Goal: Task Accomplishment & Management: Use online tool/utility

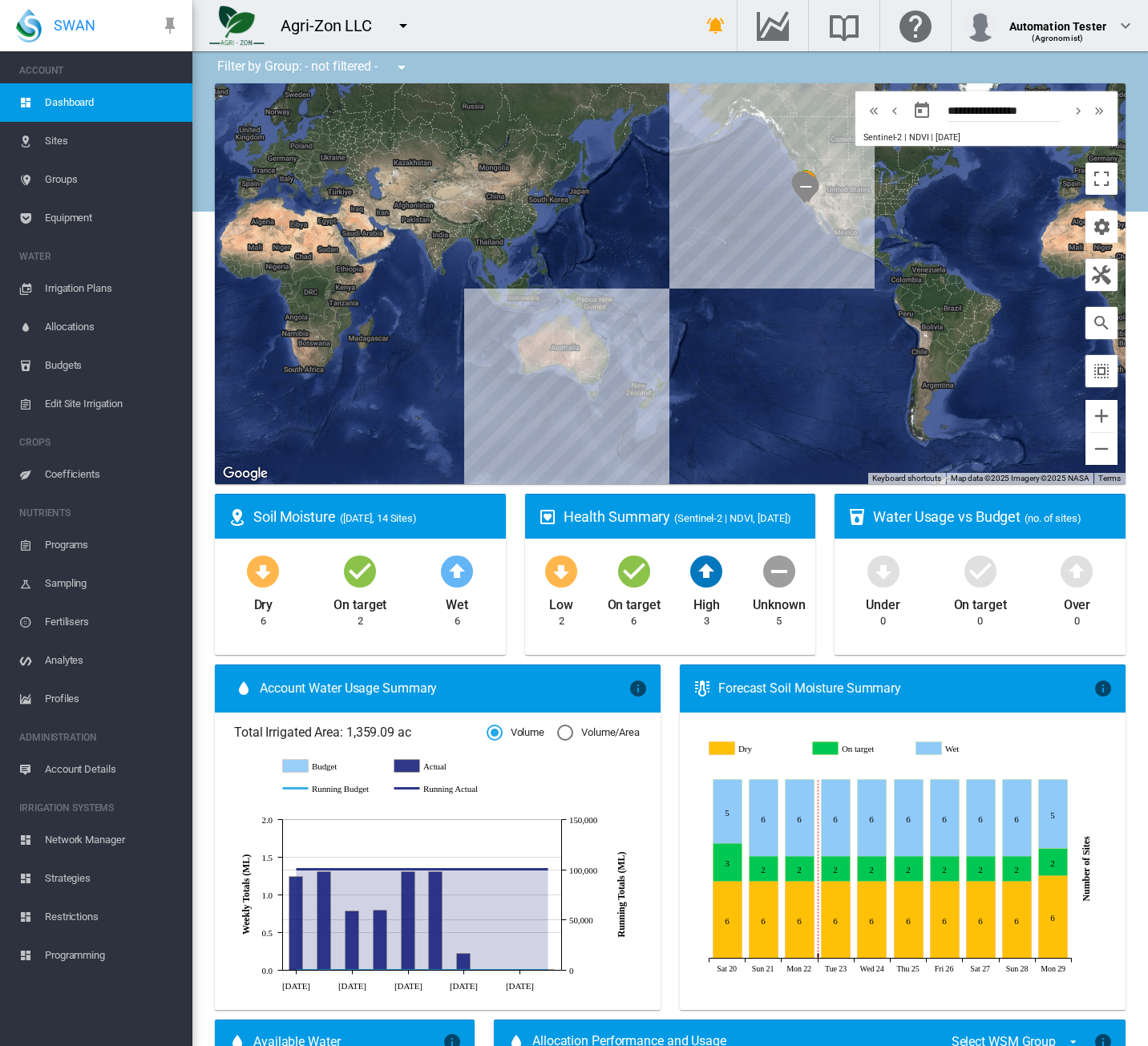
click at [389, 37] on button "button" at bounding box center [404, 25] width 32 height 32
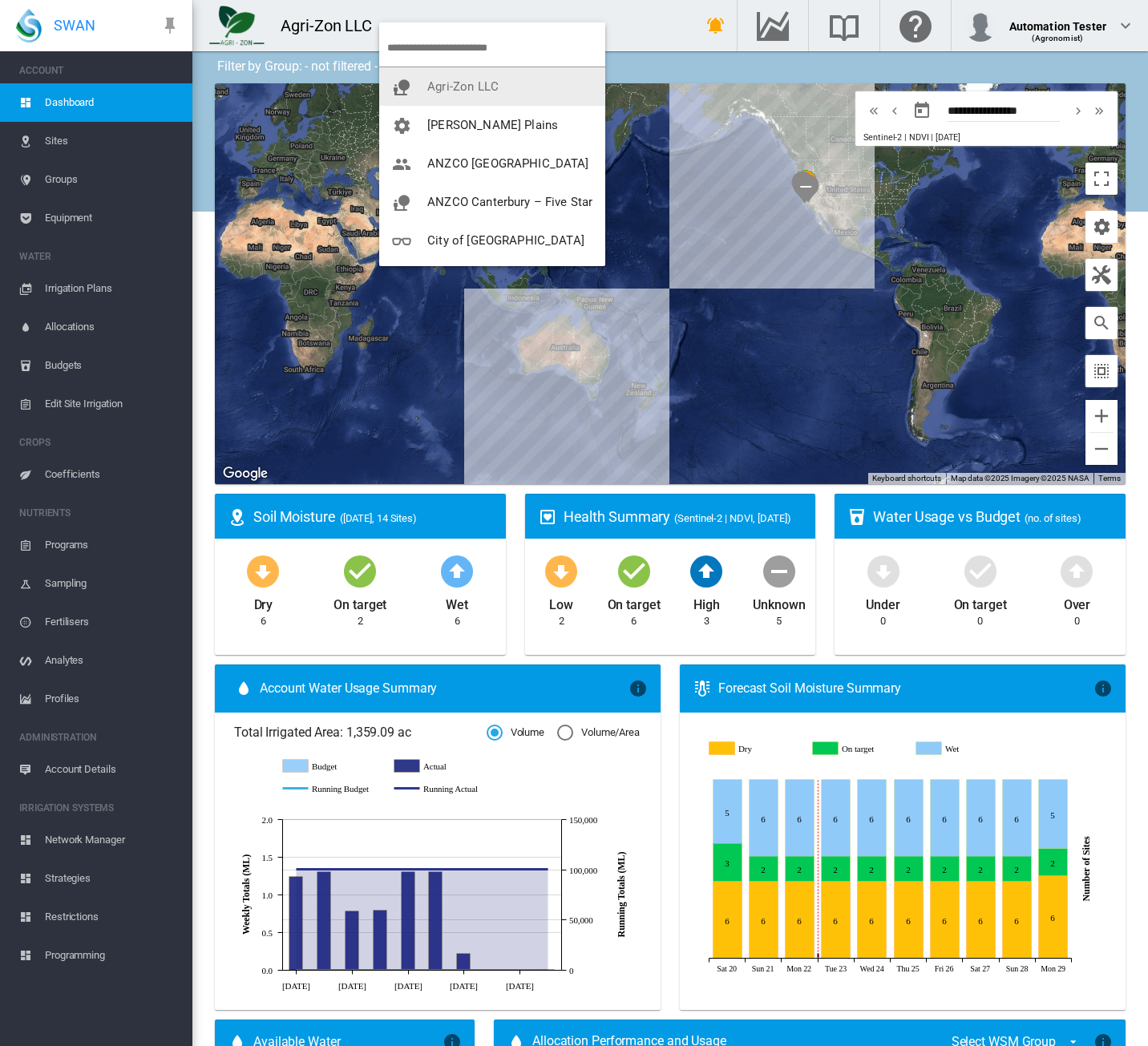
click at [457, 79] on span "Agri-Zon LLC" at bounding box center [463, 86] width 71 height 14
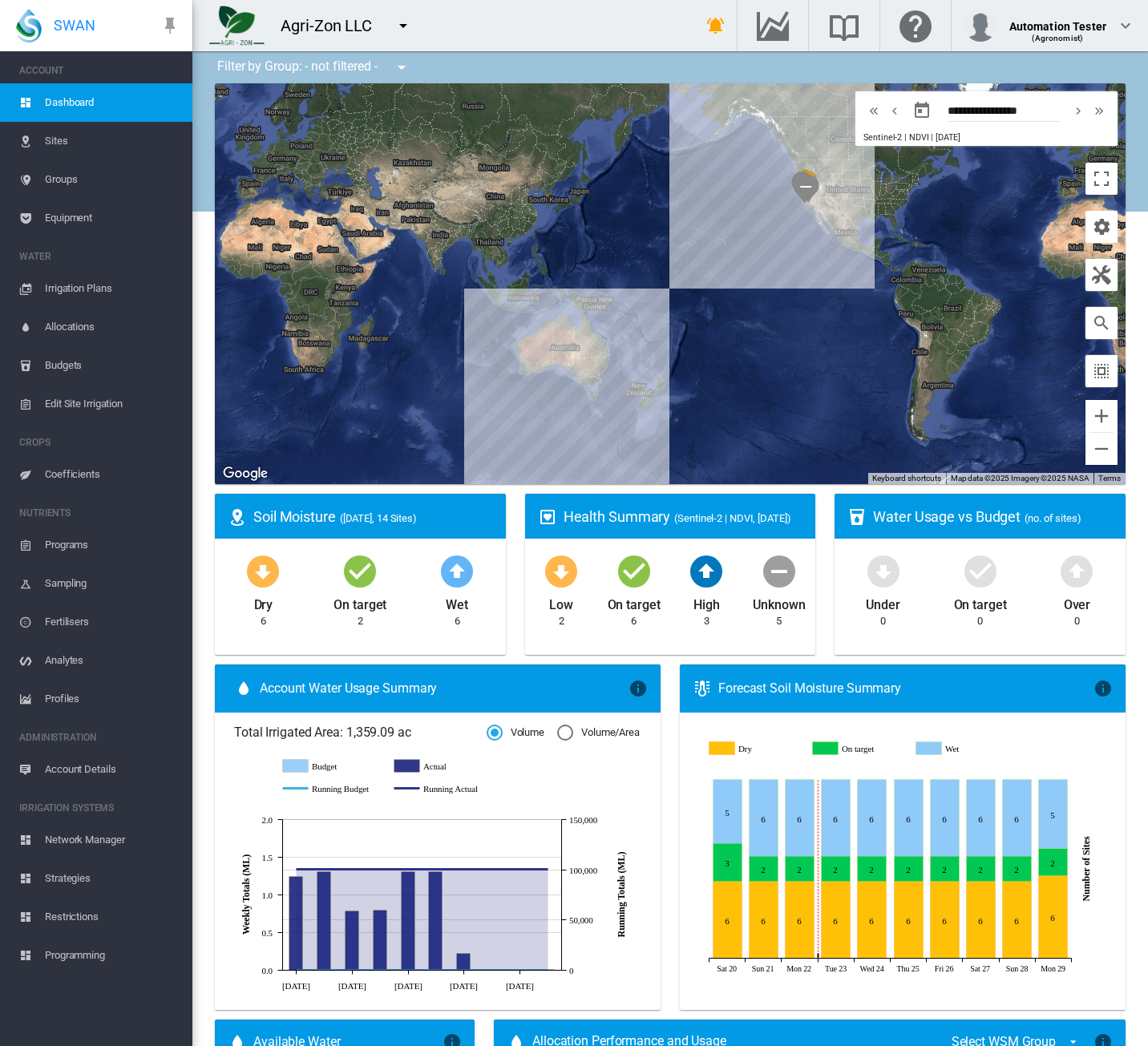
click at [93, 292] on span "Irrigation Plans" at bounding box center [112, 288] width 135 height 38
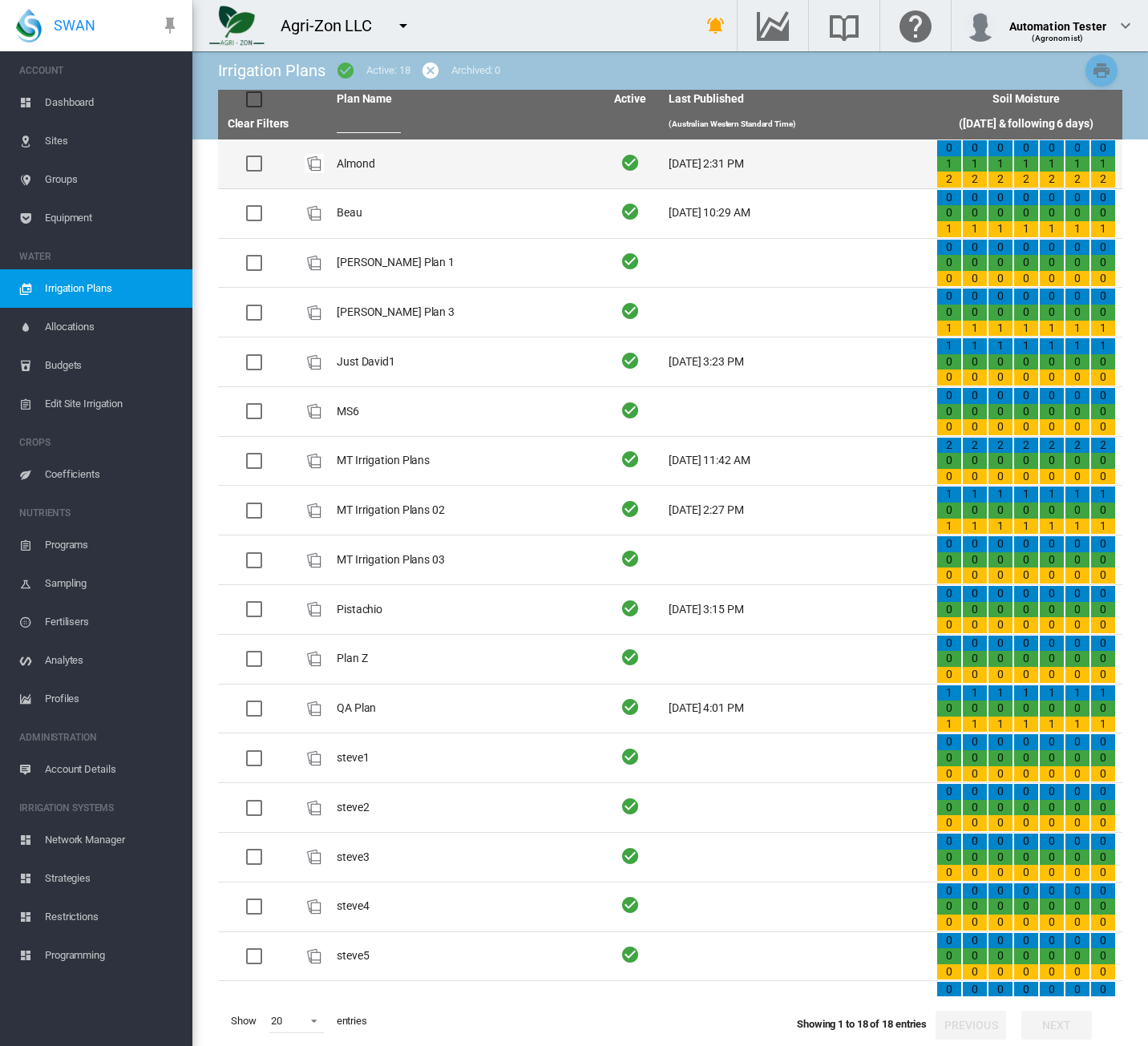
click at [481, 166] on td "Almond" at bounding box center [464, 164] width 267 height 49
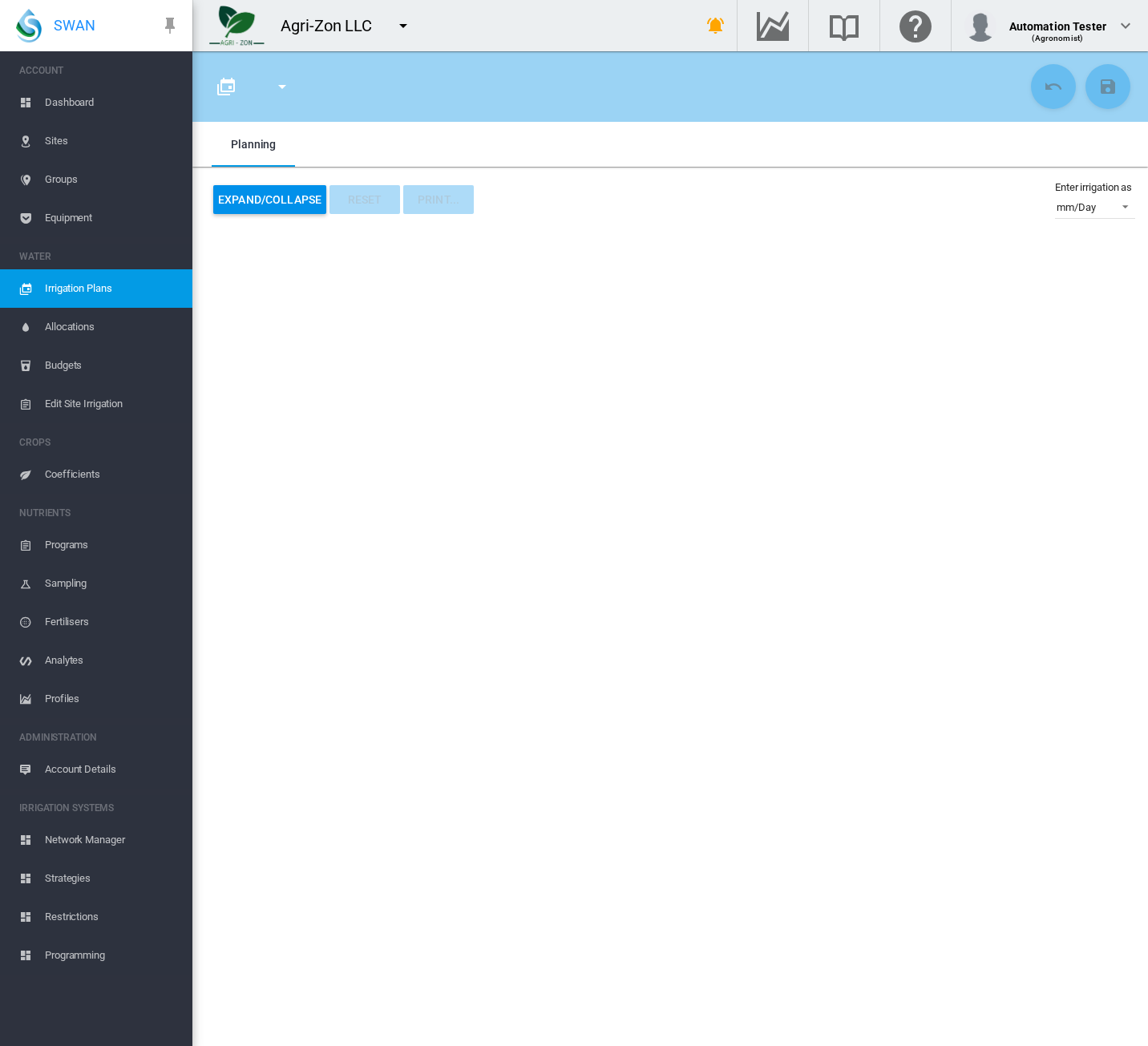
click at [88, 291] on span "Irrigation Plans" at bounding box center [112, 288] width 135 height 38
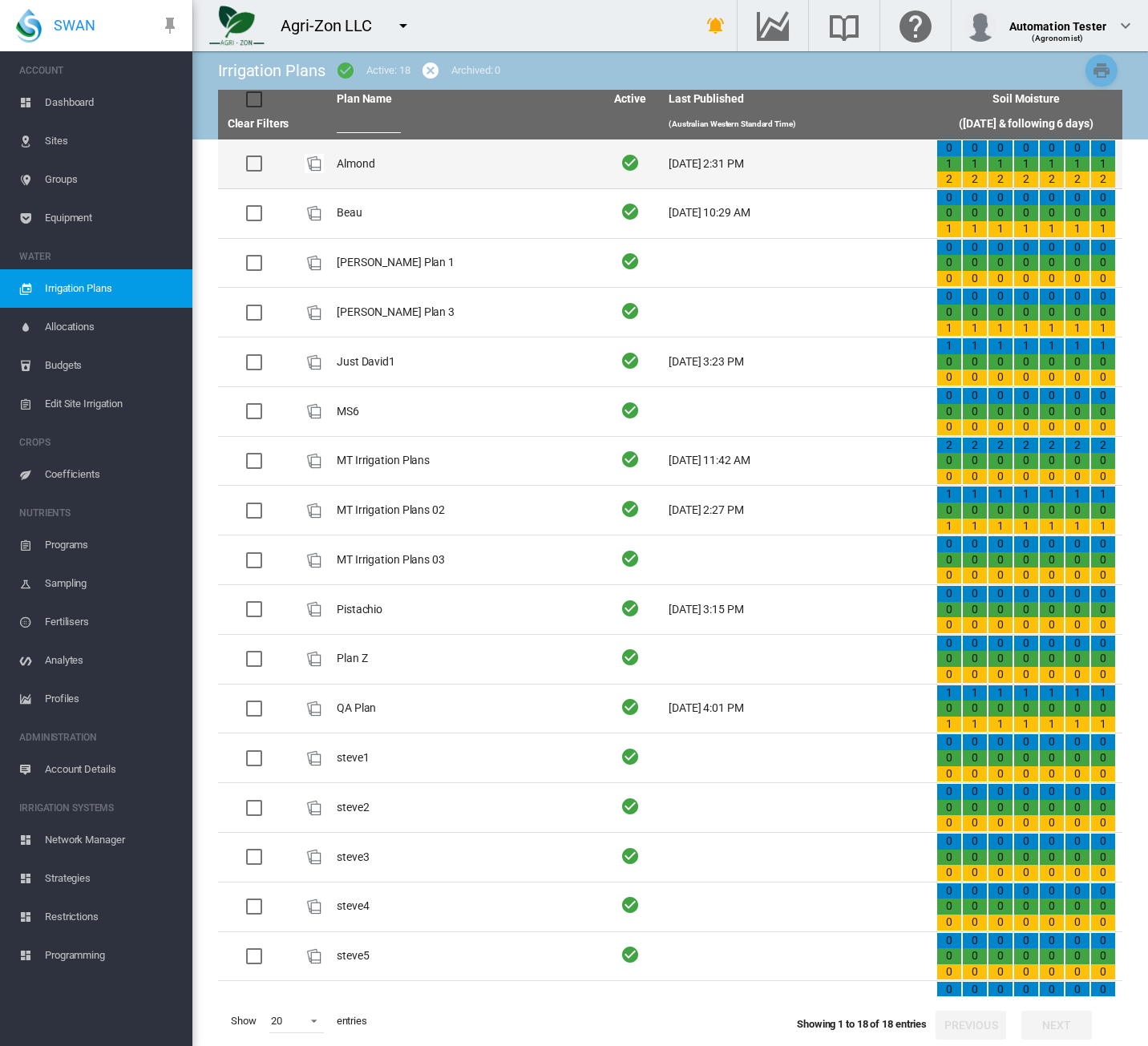
click at [428, 176] on td "Almond" at bounding box center [464, 164] width 267 height 49
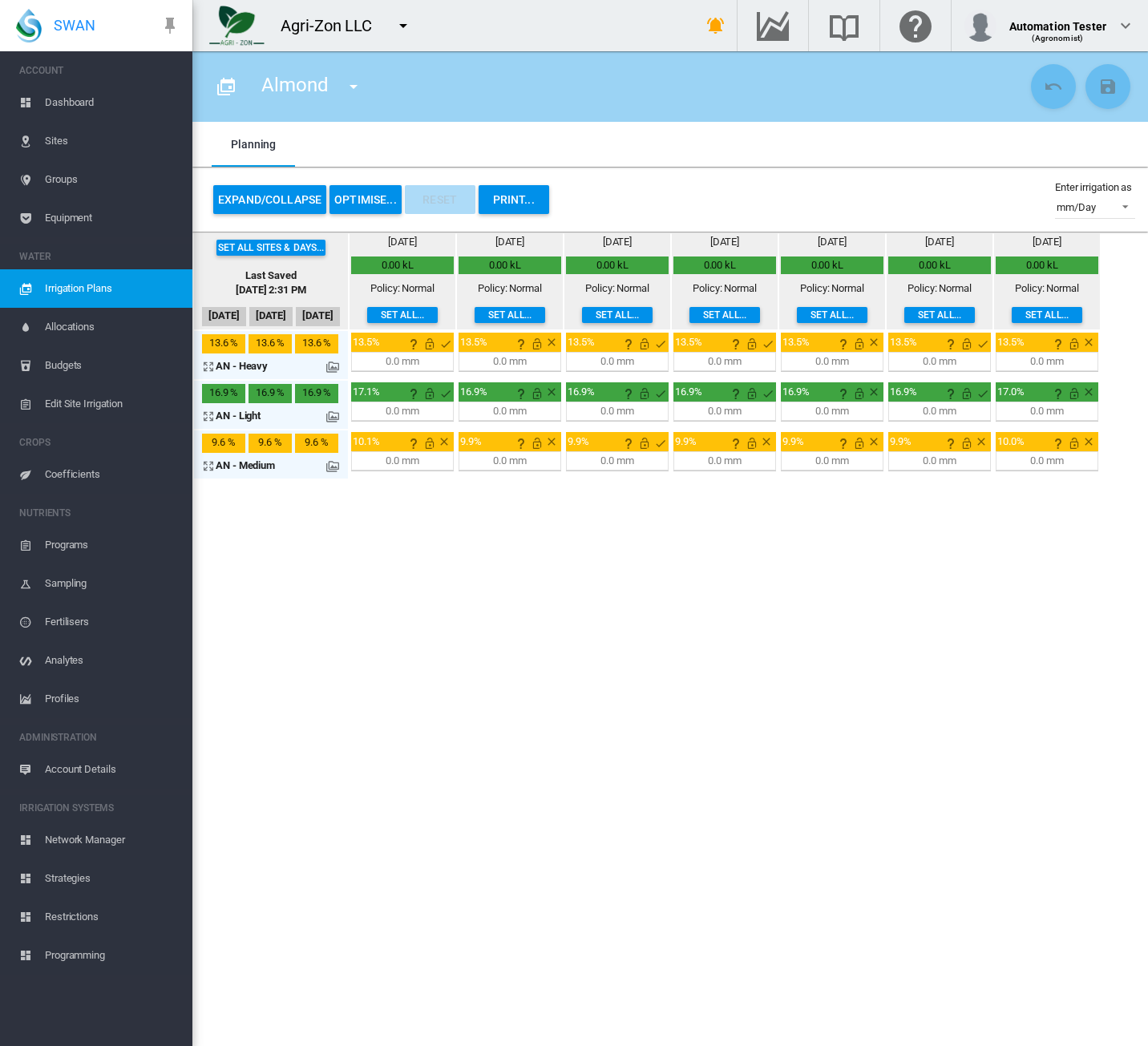
click at [901, 586] on section "Almond [GEOGRAPHIC_DATA][PERSON_NAME] [PERSON_NAME] Plan 1" at bounding box center [670, 549] width 956 height 994
click at [371, 207] on button "OPTIMISE..." at bounding box center [365, 200] width 72 height 29
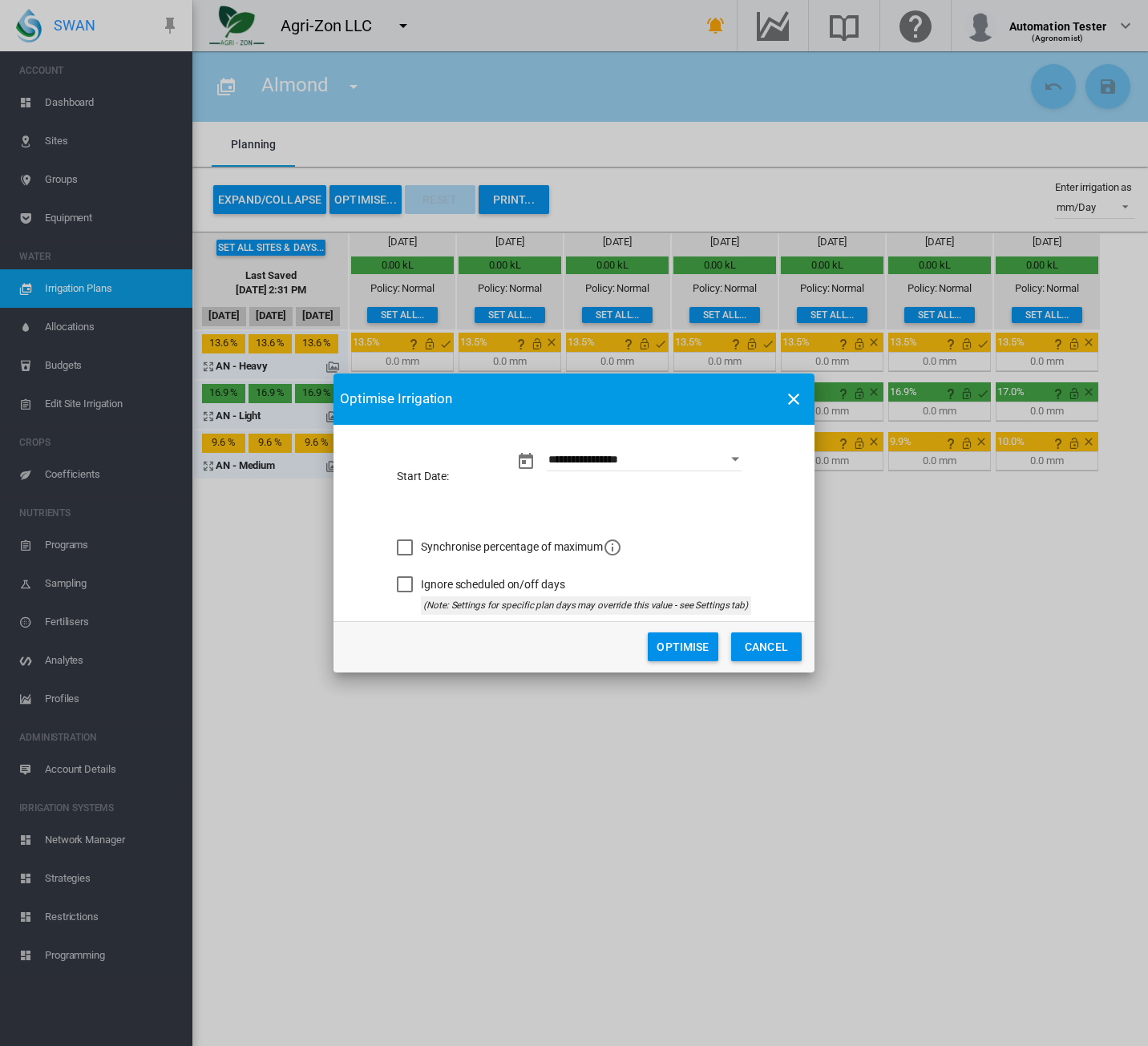
click at [704, 651] on button "Optimise" at bounding box center [683, 647] width 70 height 29
click at [758, 649] on button "Cancel" at bounding box center [766, 647] width 70 height 29
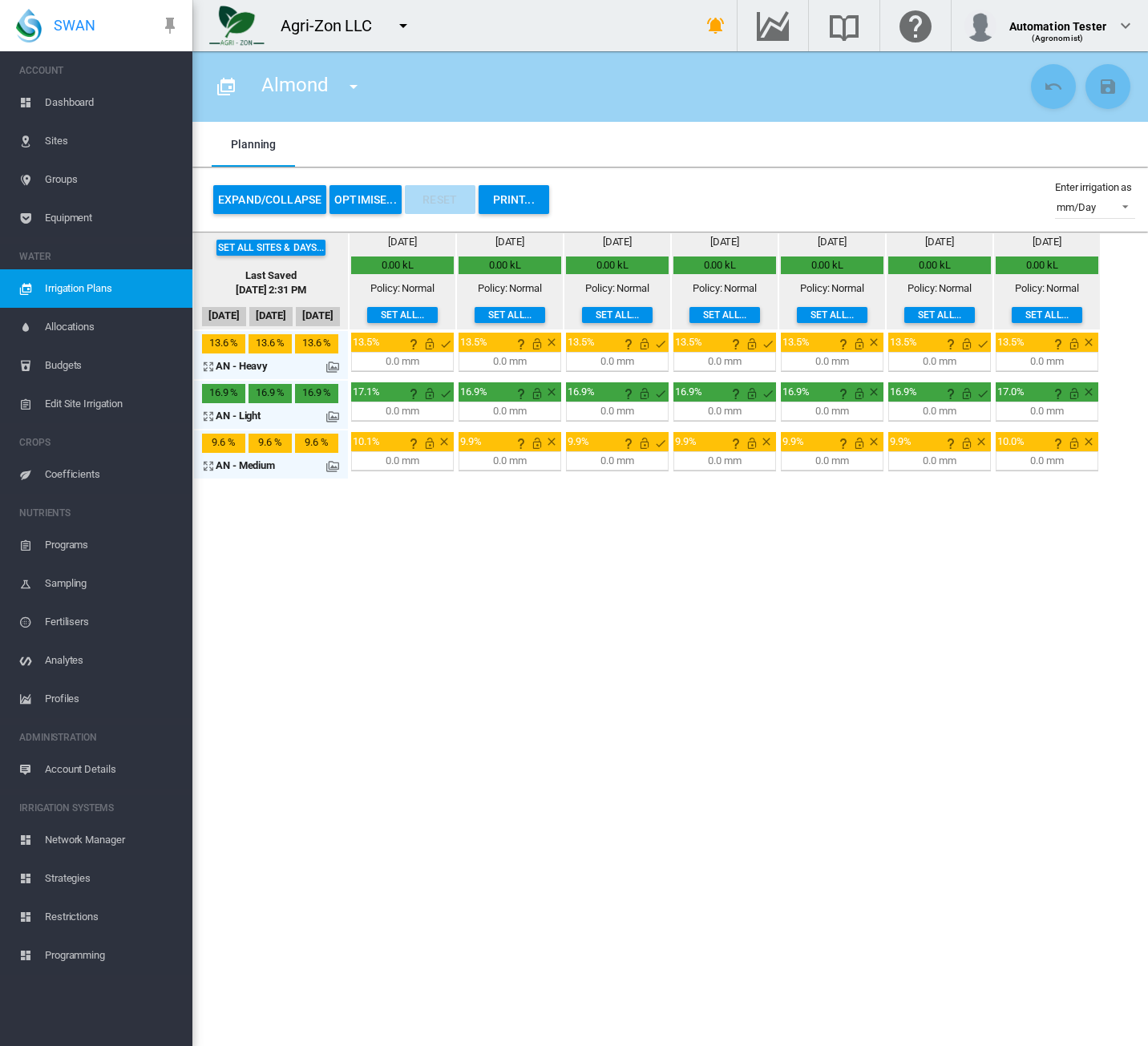
click at [123, 221] on span "Equipment" at bounding box center [112, 217] width 135 height 38
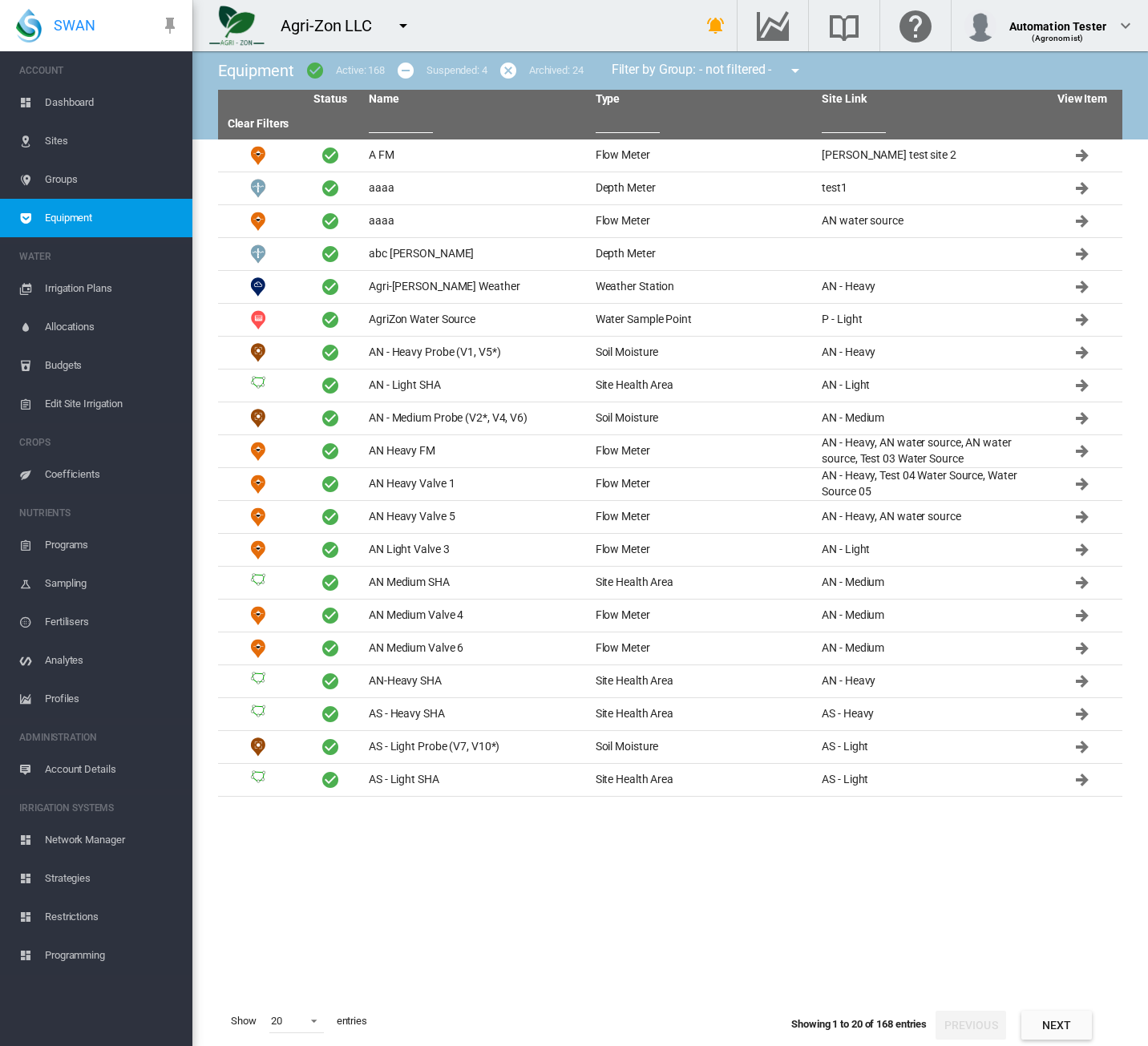
click at [403, 36] on button "button" at bounding box center [404, 25] width 32 height 32
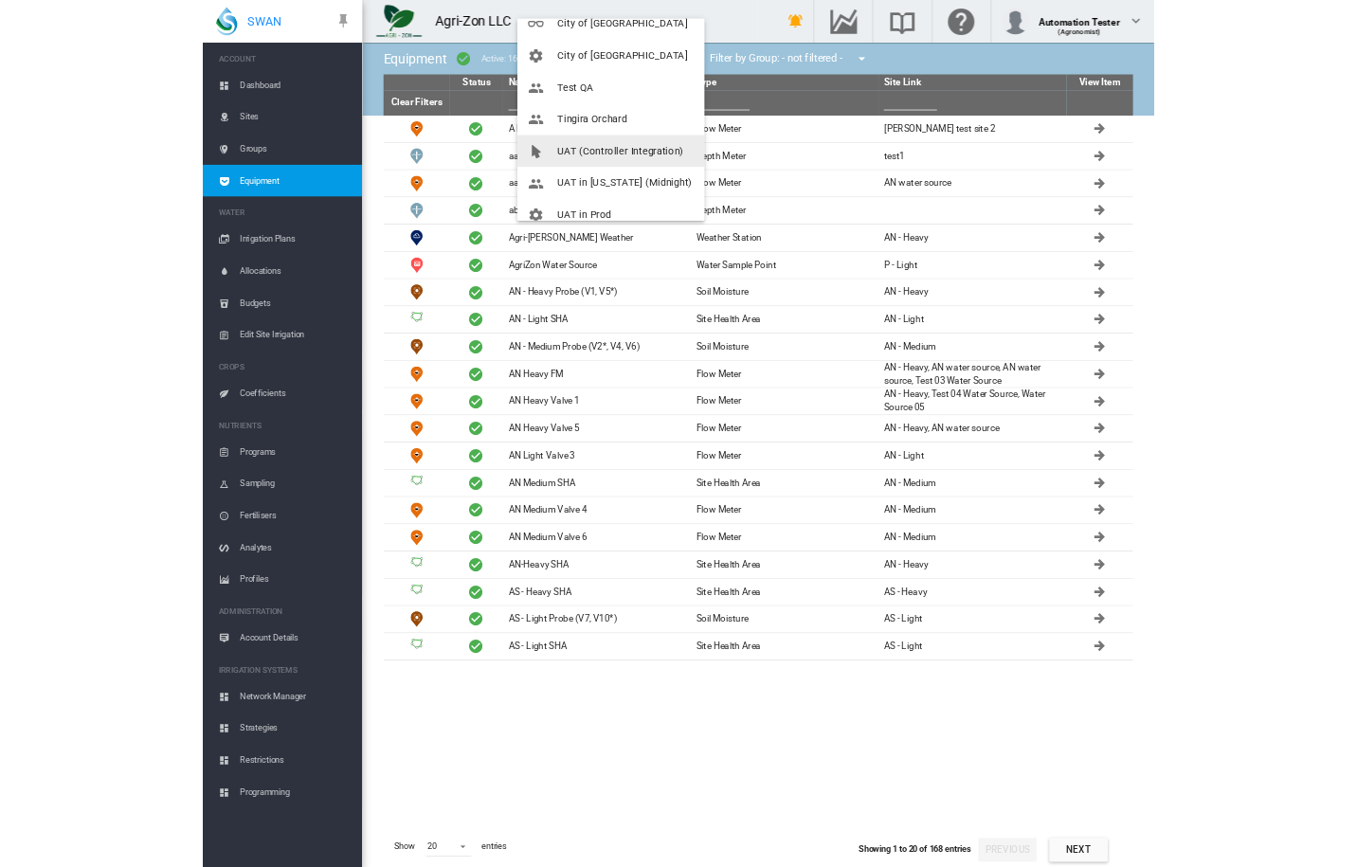
scroll to position [273, 0]
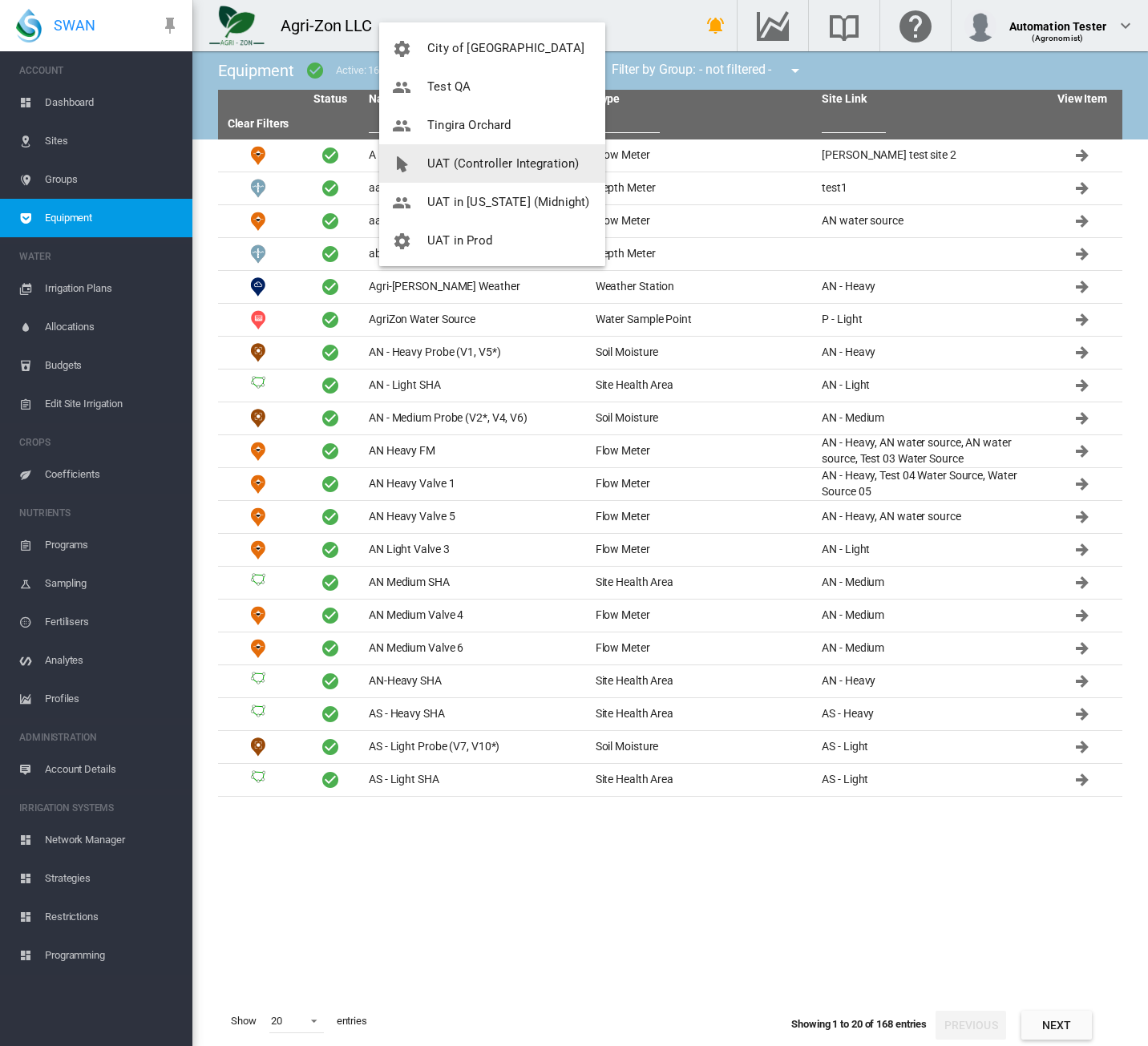
click at [496, 169] on span "UAT (Controller Integration)" at bounding box center [503, 163] width 151 height 14
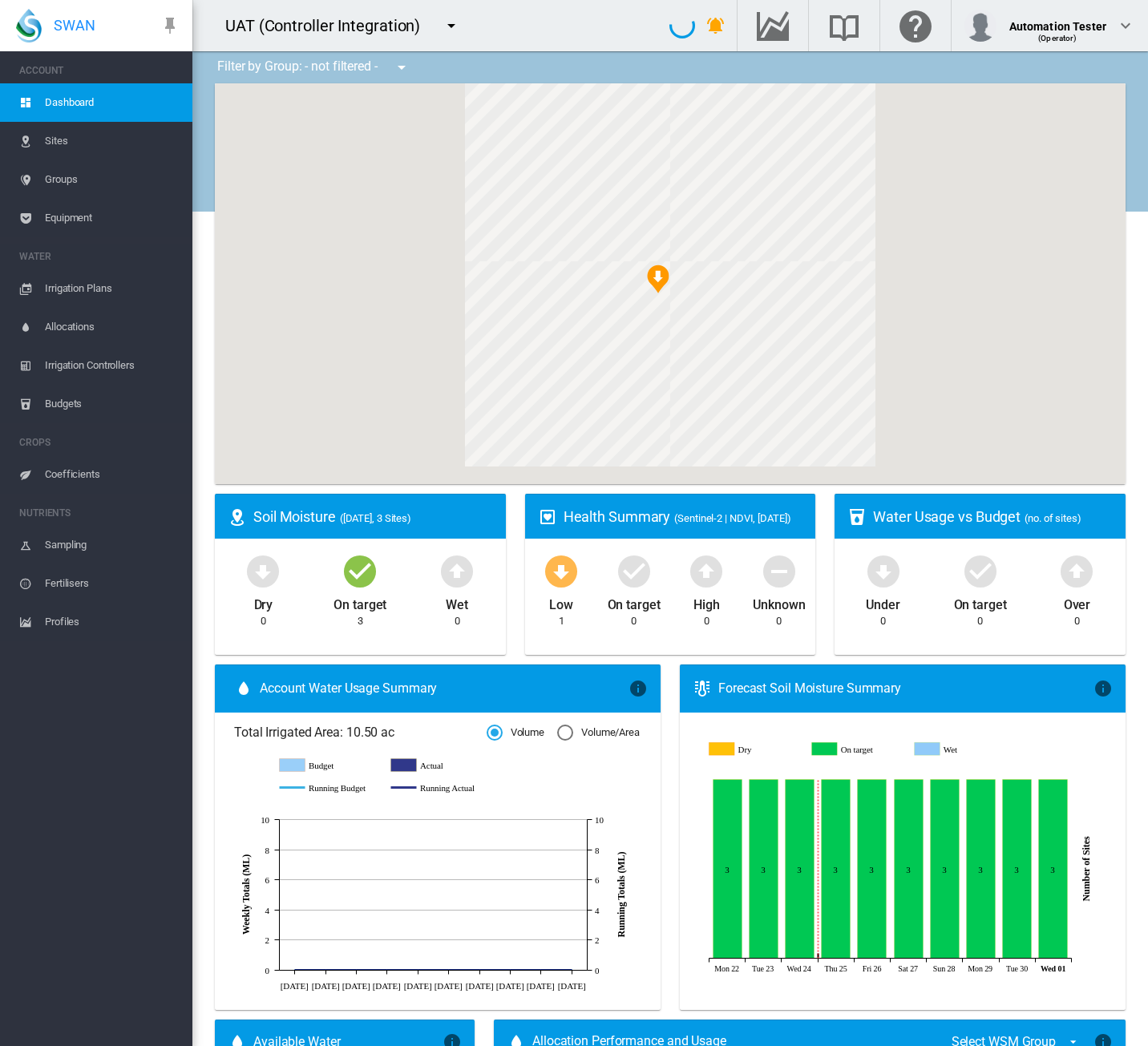
click at [68, 291] on span "Irrigation Plans" at bounding box center [112, 288] width 135 height 38
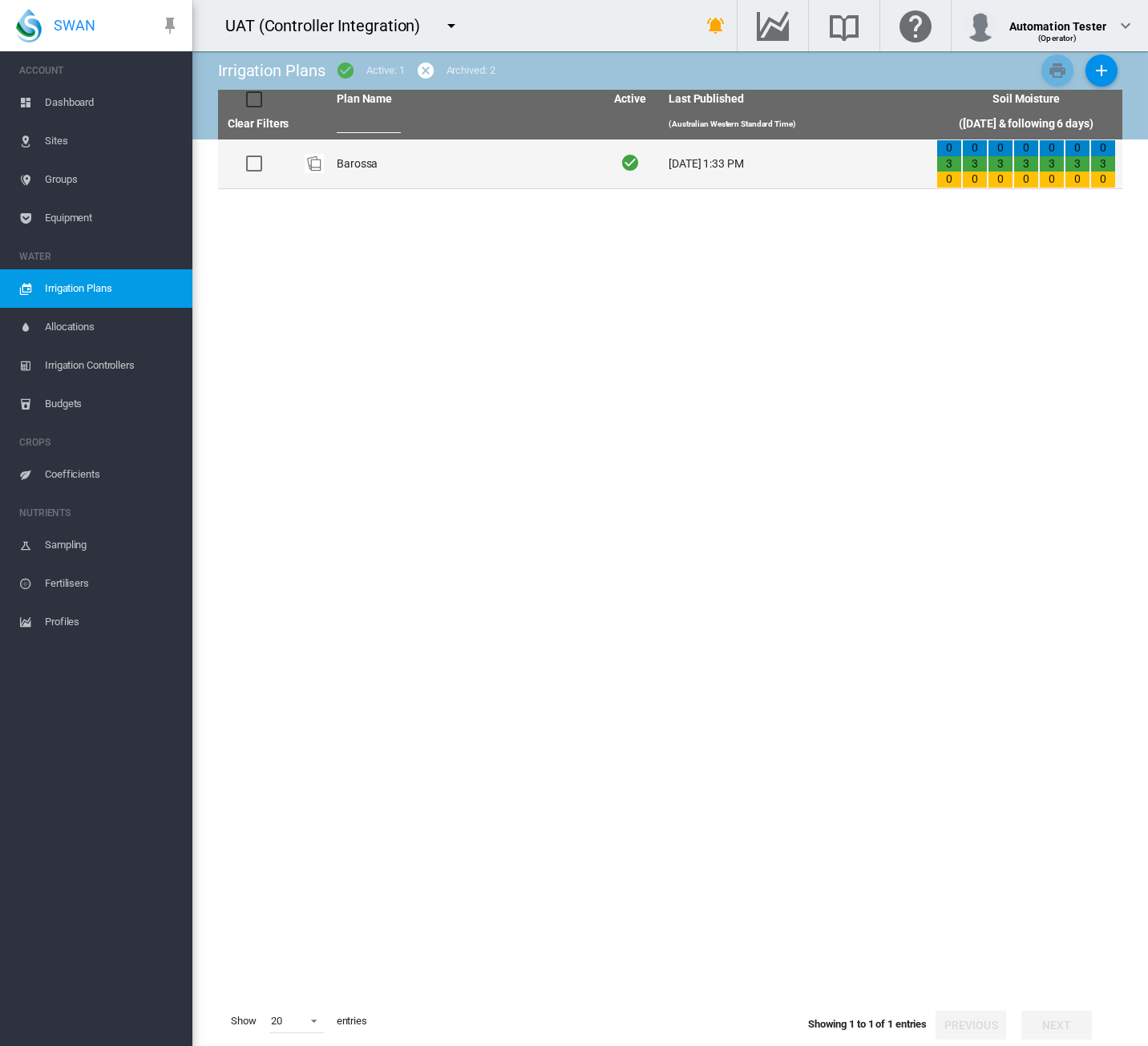
click at [472, 140] on td "Barossa" at bounding box center [464, 164] width 267 height 49
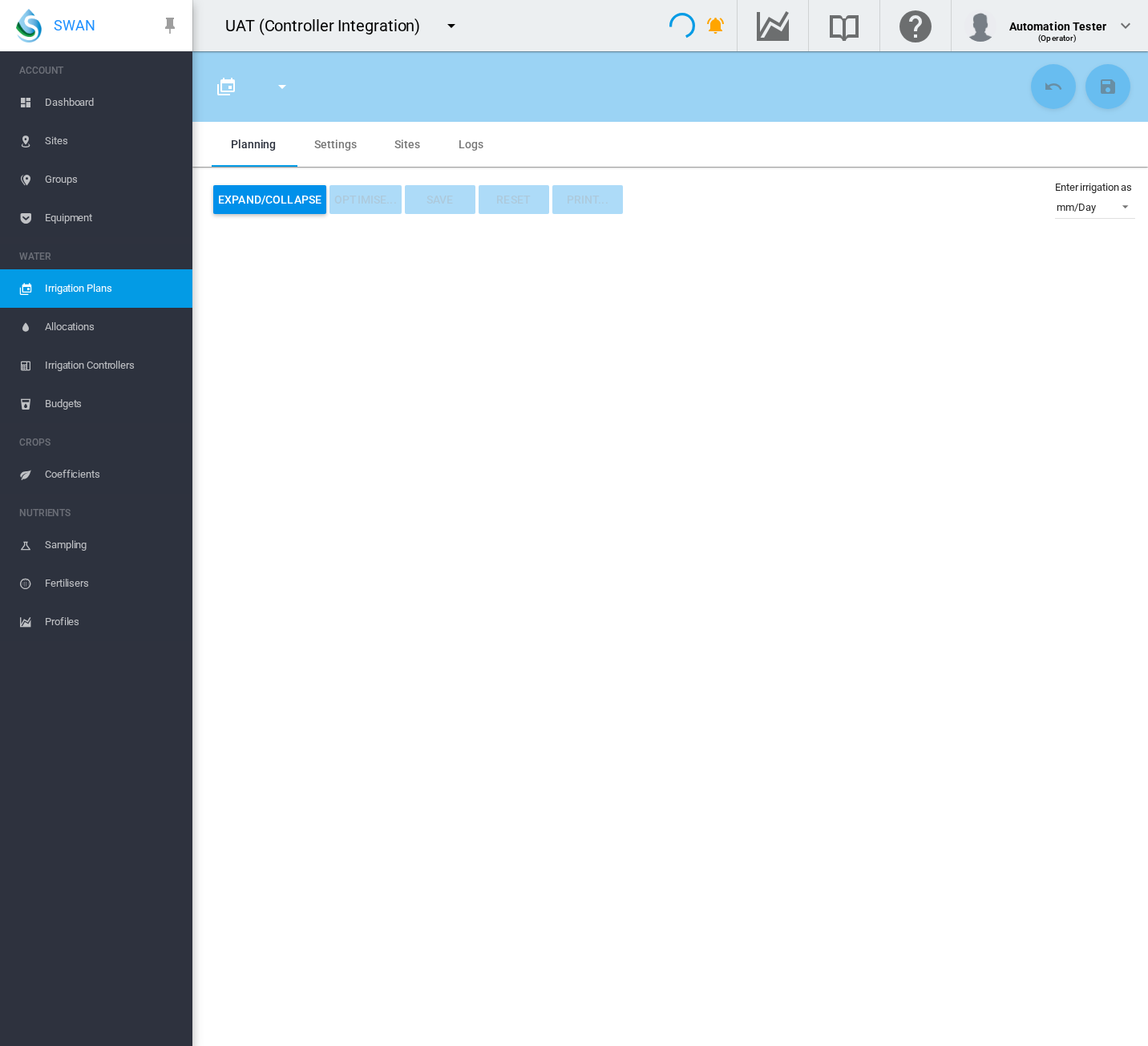
type input "*******"
type input "*"
type input "****"
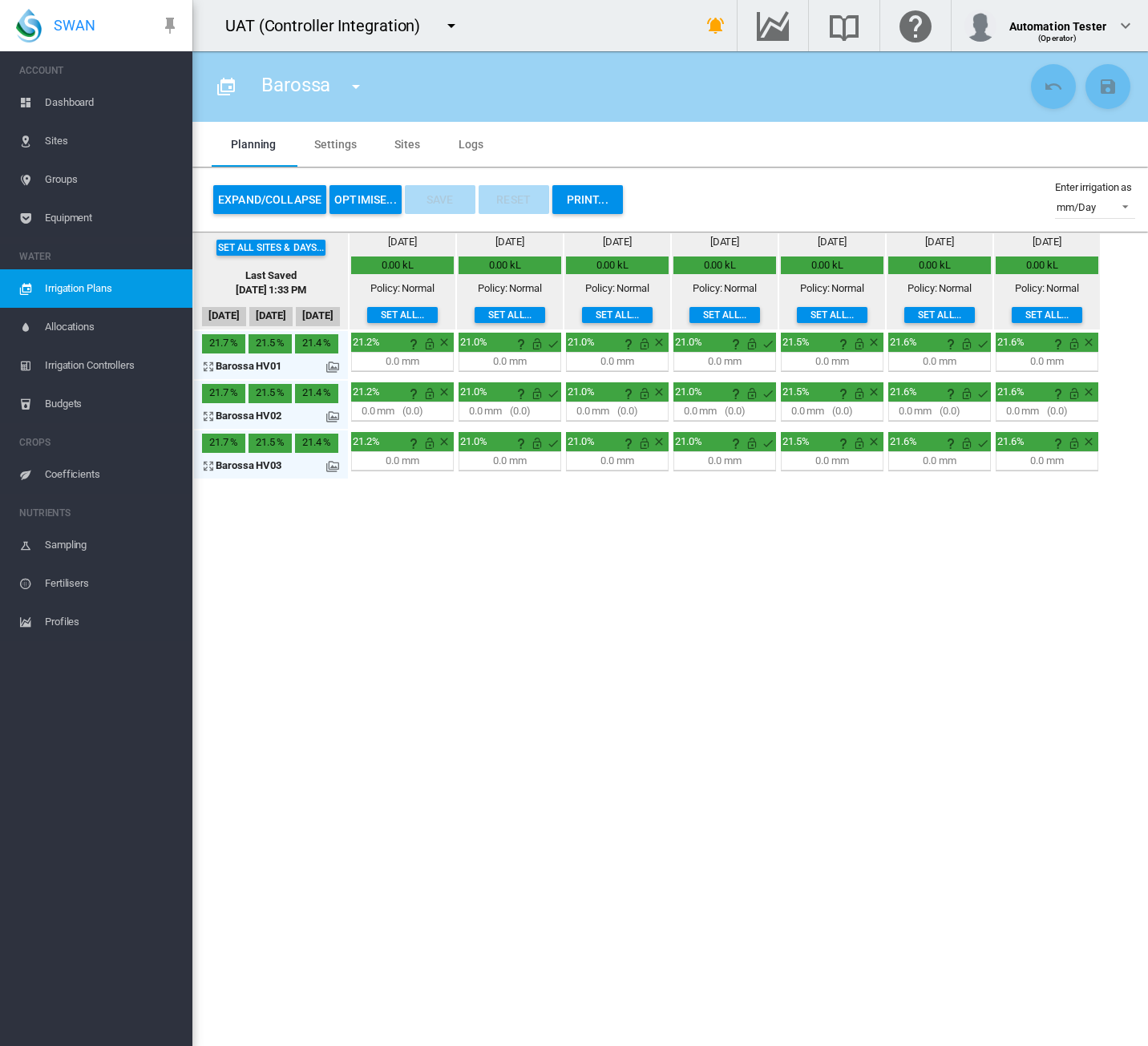
click at [803, 175] on div "Expand/Collapse OPTIMISE... Save Reset PRINT... Enter irrigation as mm/Day mm/D…" at bounding box center [670, 200] width 956 height 64
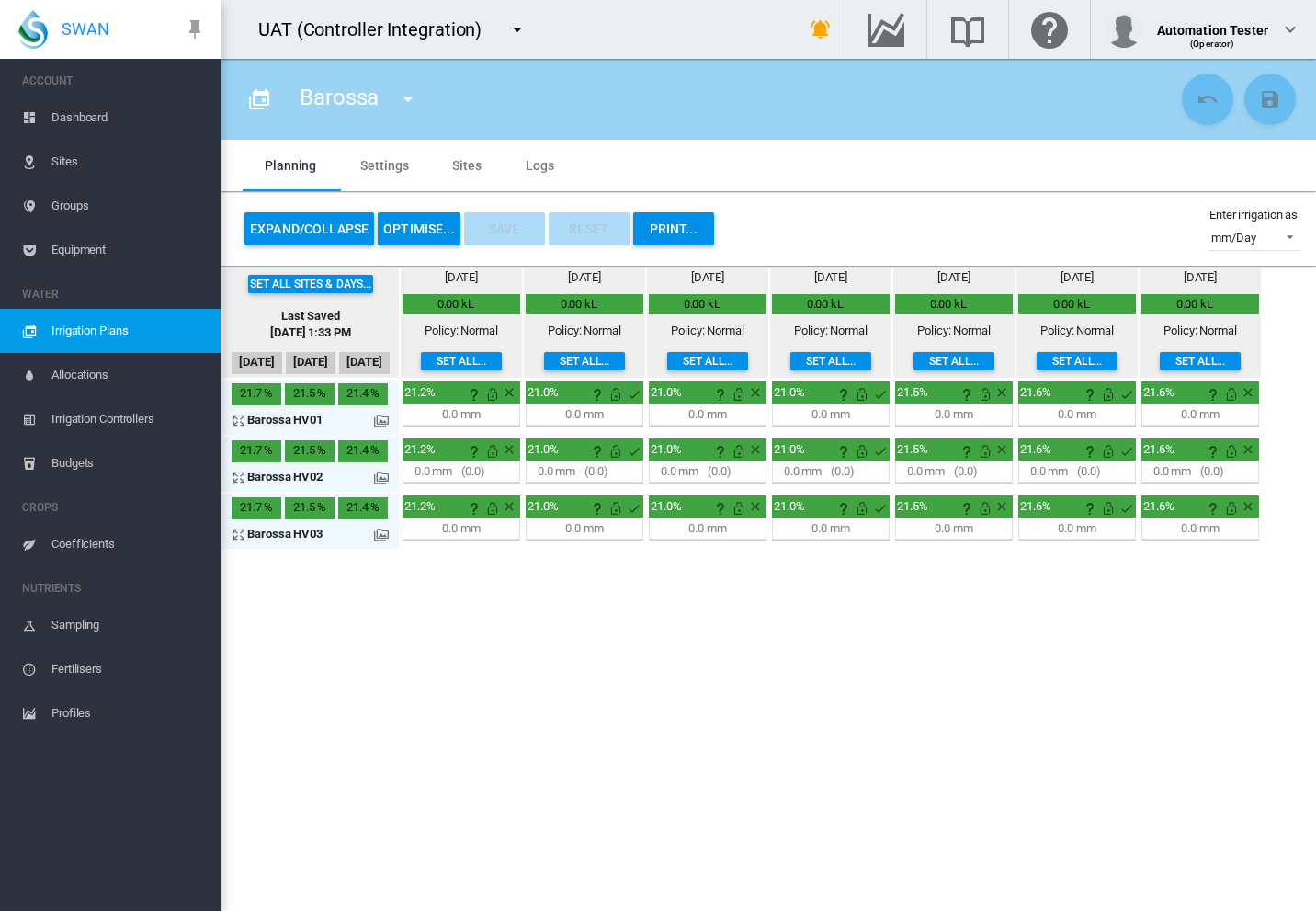
click at [411, 225] on button "OPTIMISE..." at bounding box center [418, 229] width 82 height 33
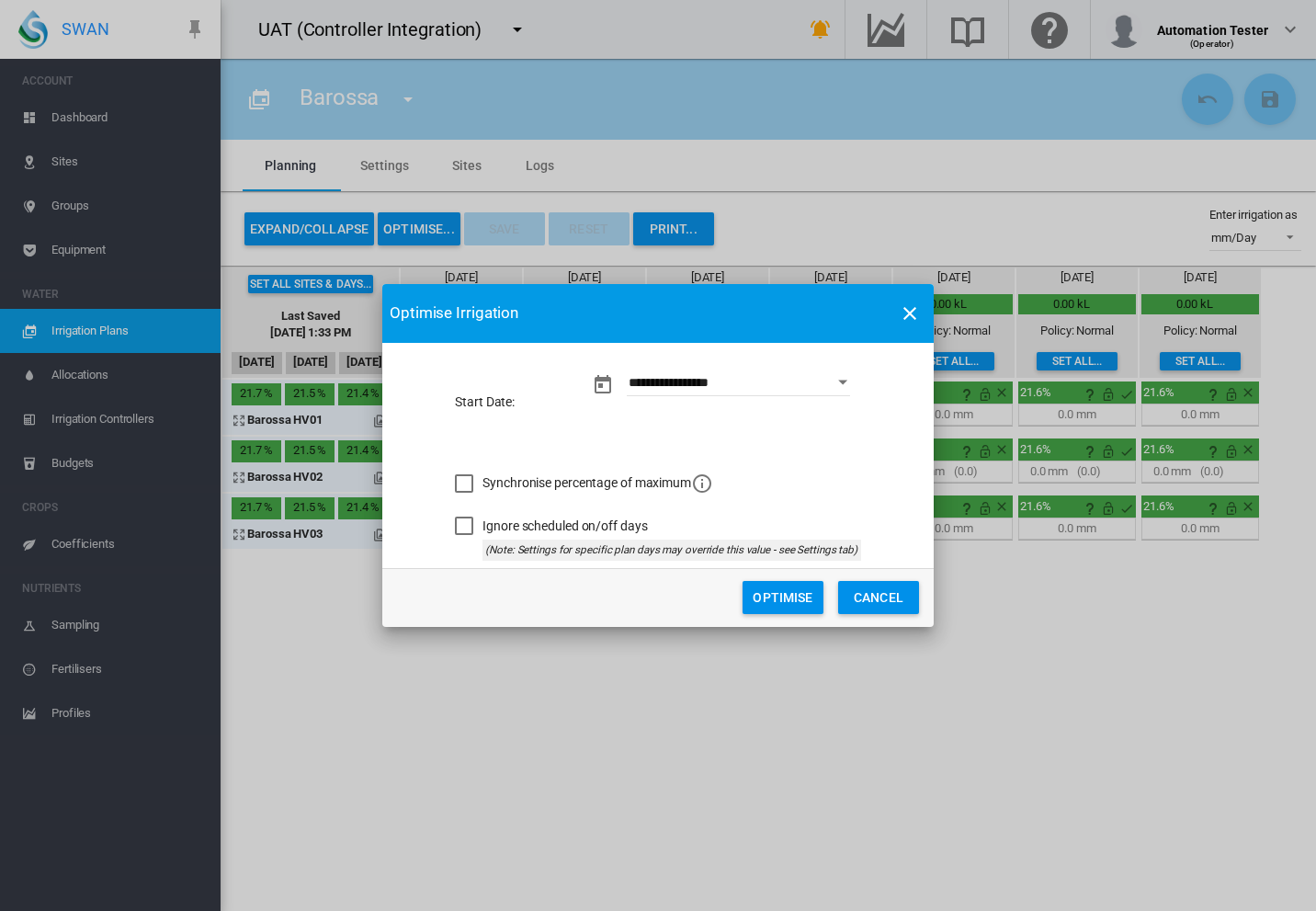
click at [798, 606] on button "Optimise" at bounding box center [783, 598] width 80 height 33
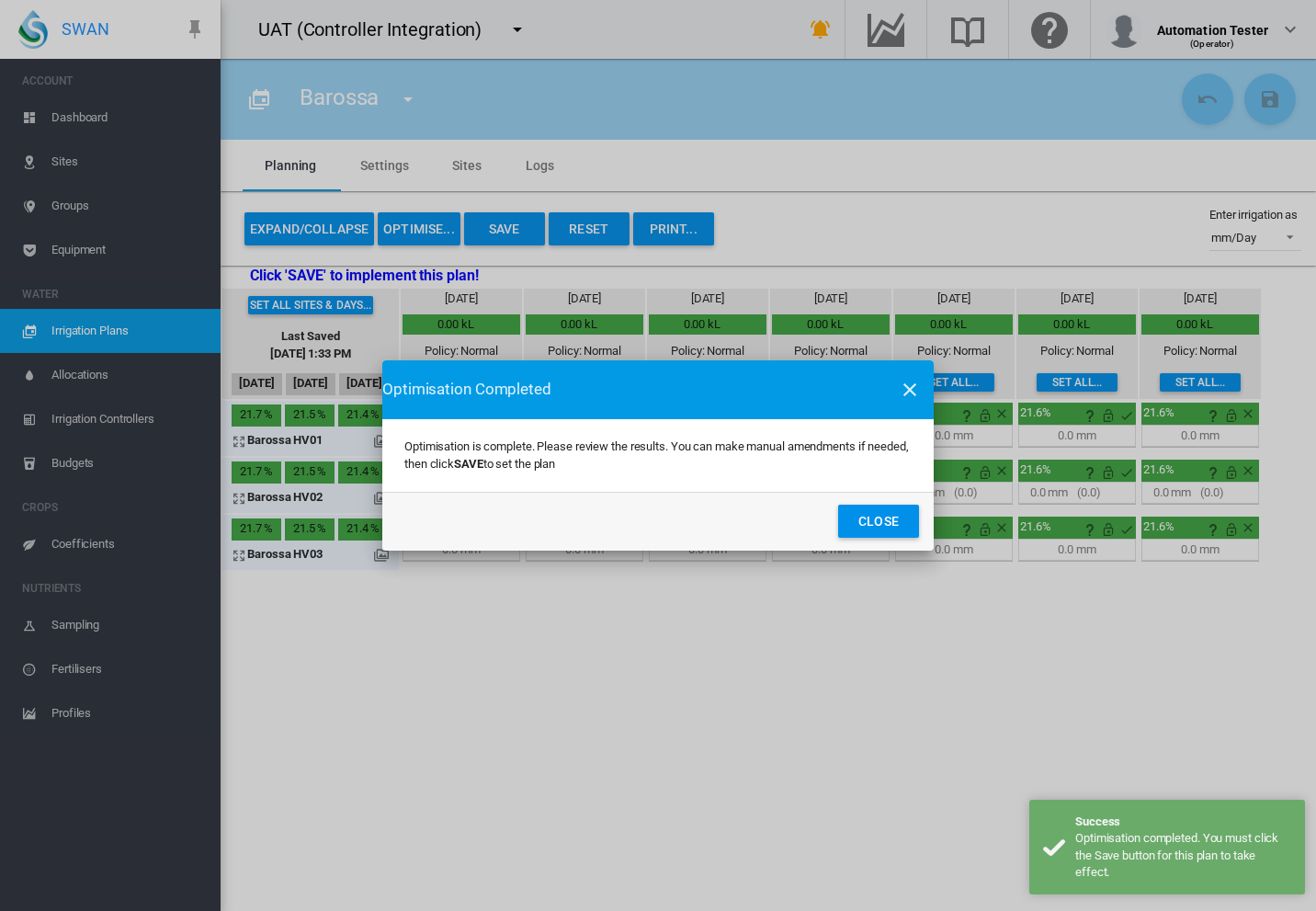
drag, startPoint x: 851, startPoint y: 526, endPoint x: 809, endPoint y: 562, distance: 55.3
click at [851, 525] on button "Close" at bounding box center [878, 521] width 80 height 33
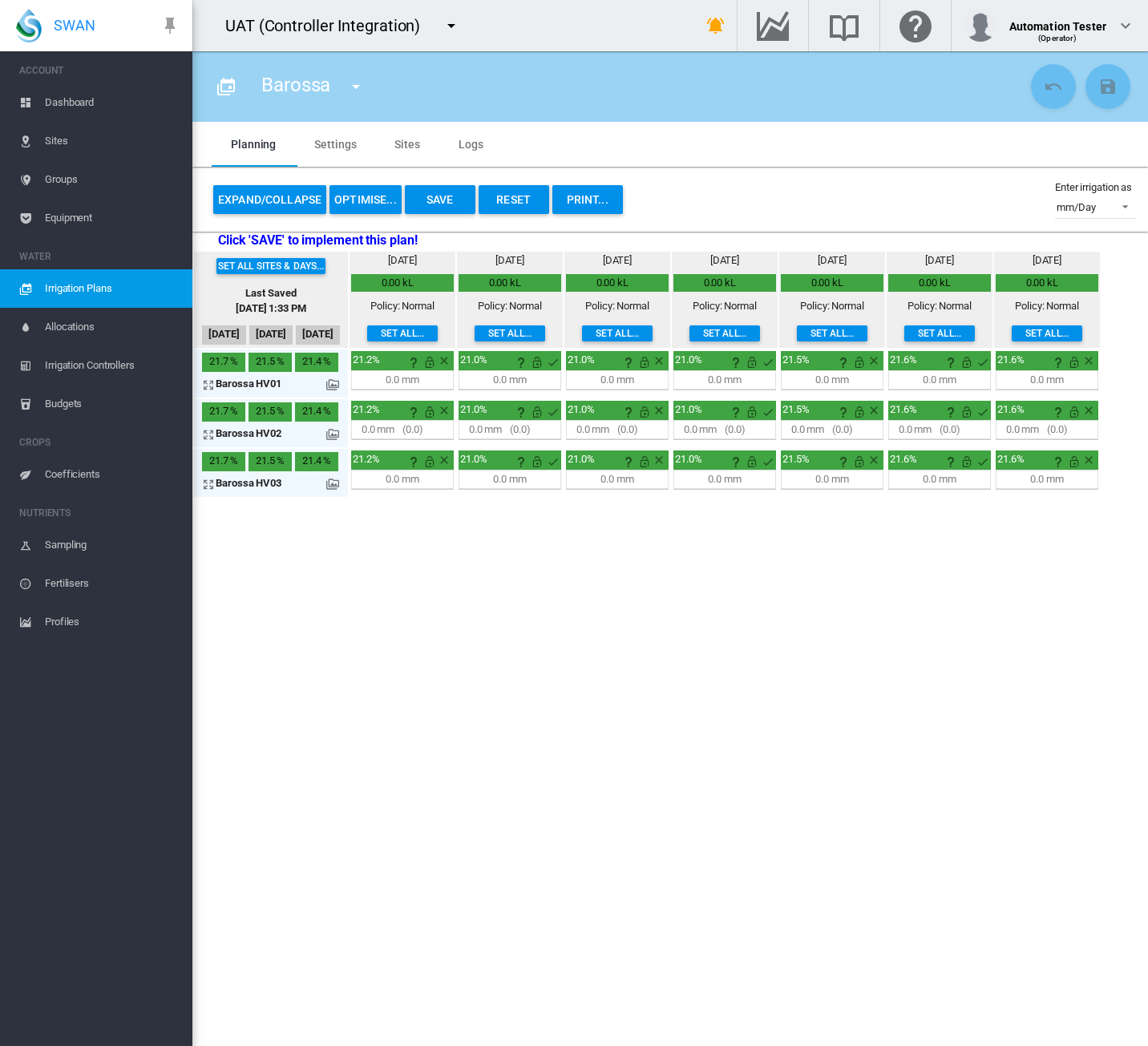
click at [372, 200] on button "OPTIMISE..." at bounding box center [365, 200] width 72 height 29
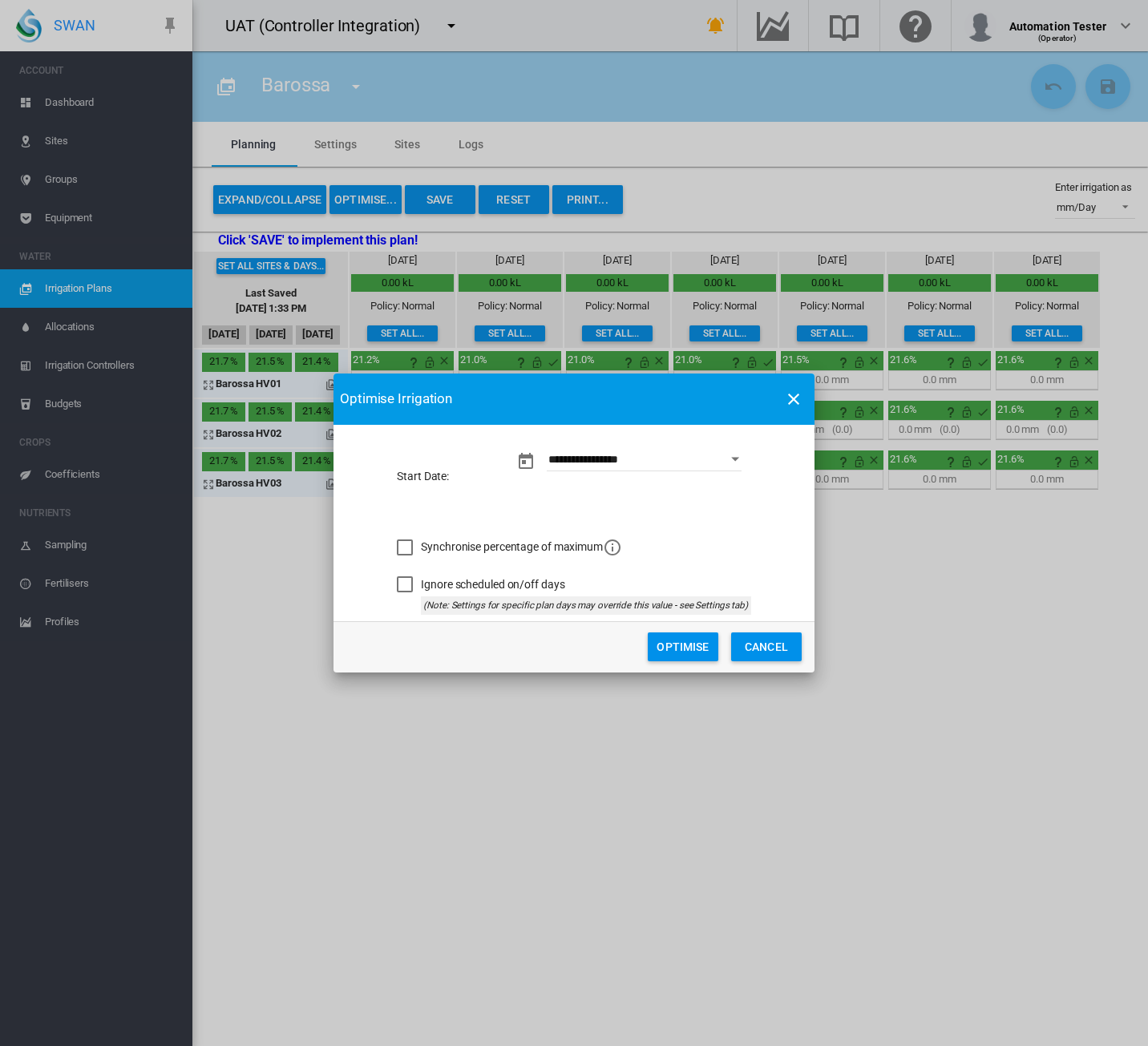
click at [766, 647] on button "Cancel" at bounding box center [766, 647] width 70 height 29
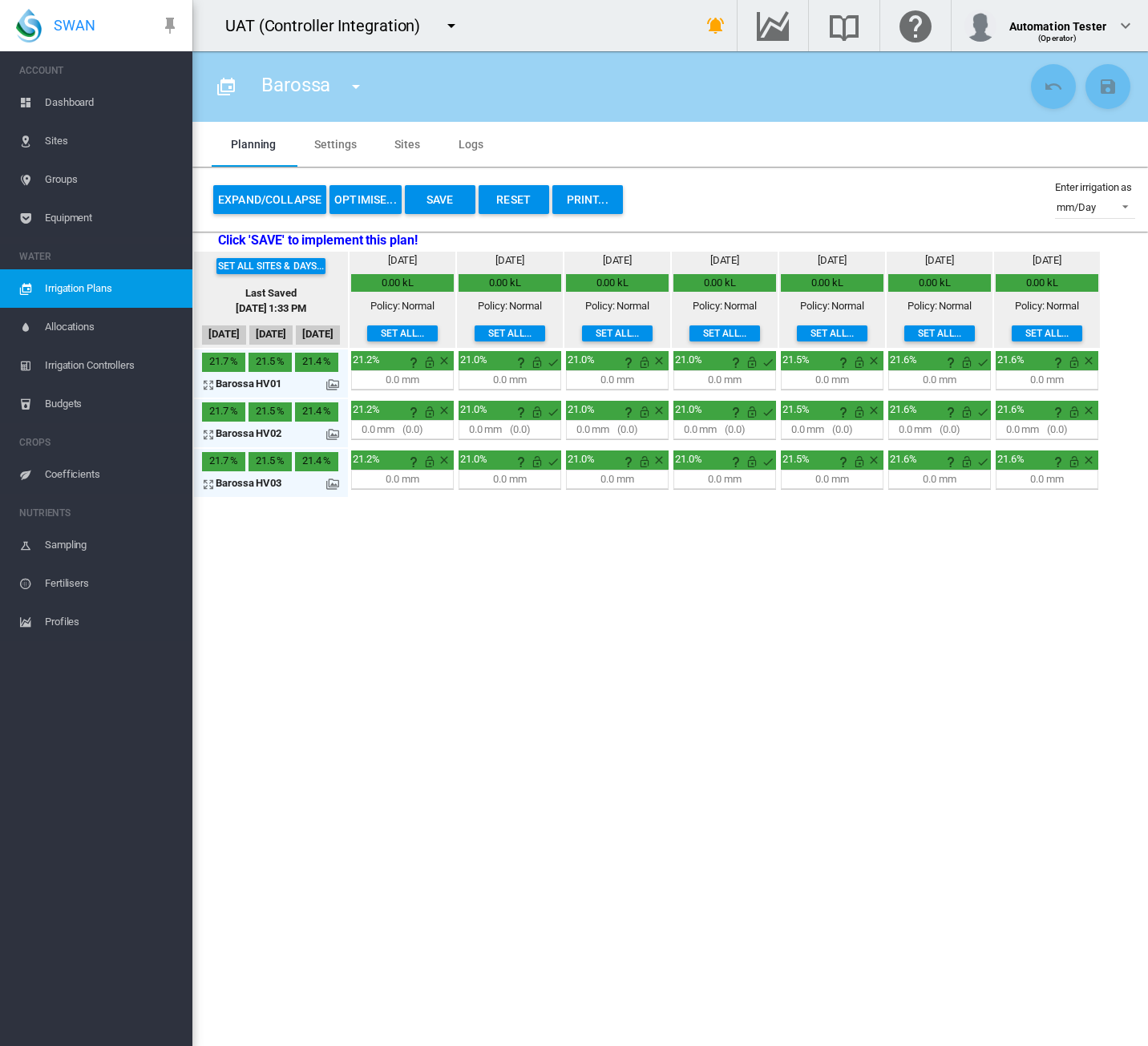
click at [47, 304] on span "Irrigation Plans" at bounding box center [112, 288] width 135 height 38
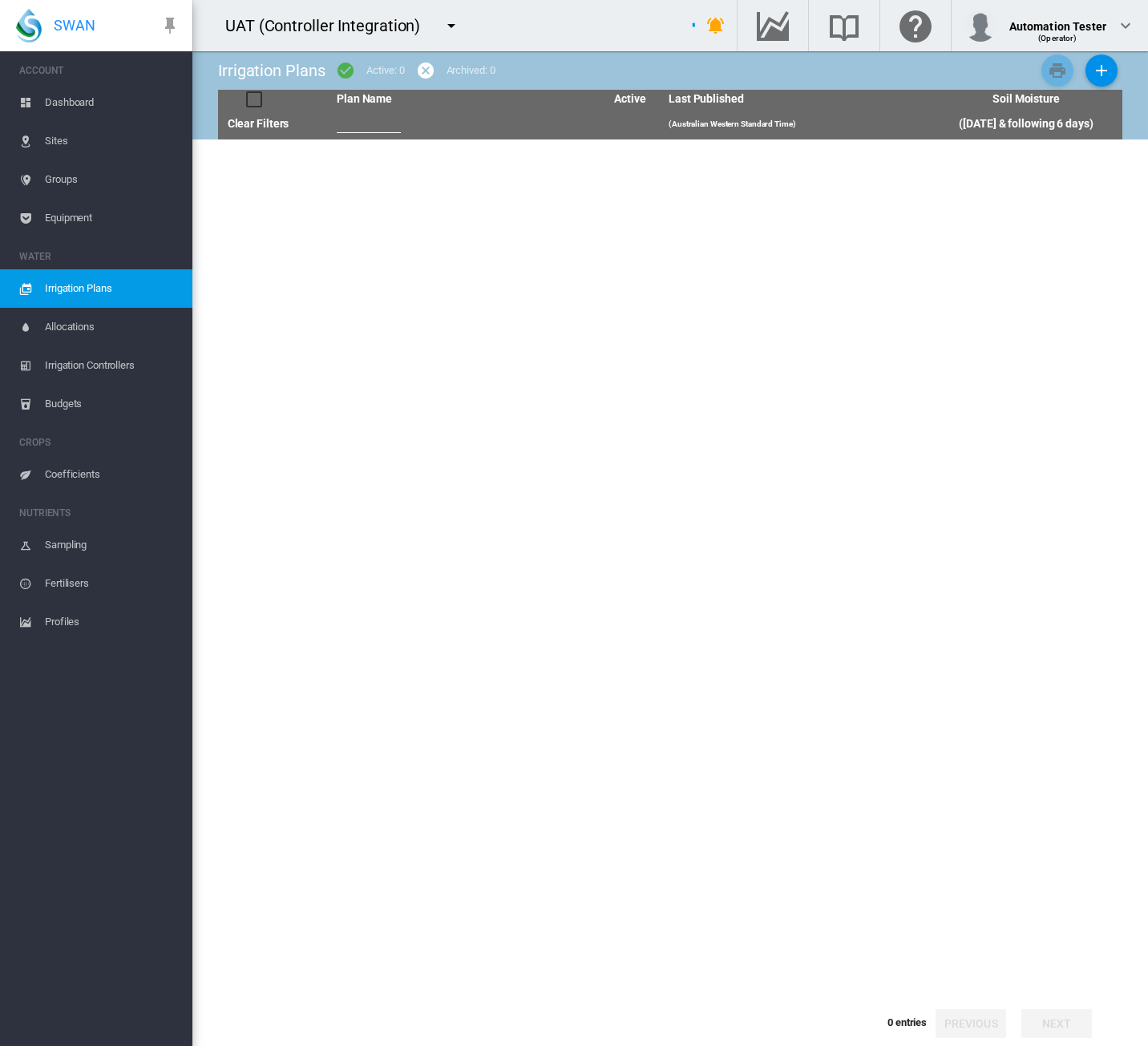
click at [444, 24] on md-icon "icon-menu-down" at bounding box center [451, 25] width 19 height 19
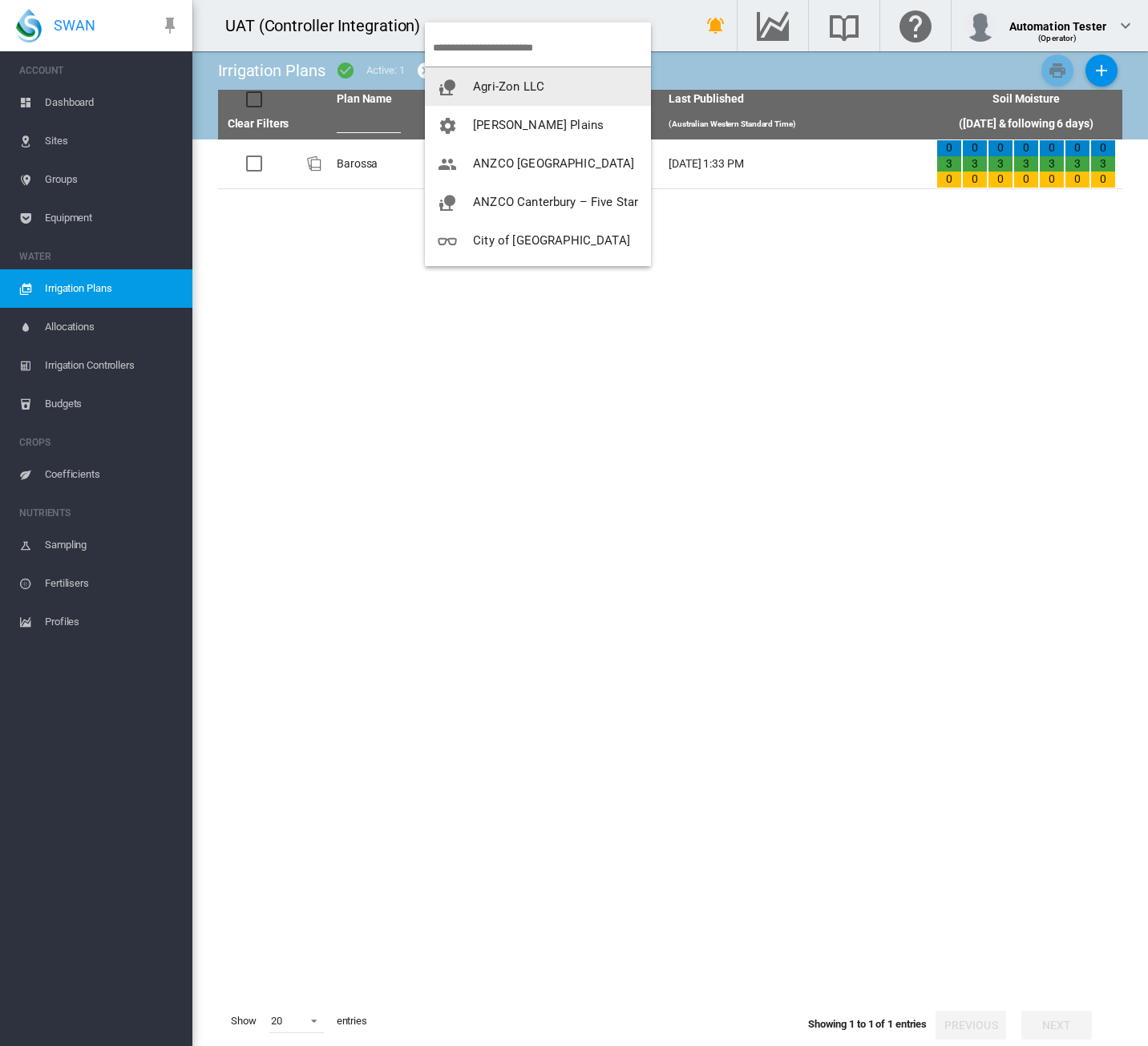
click at [514, 81] on span "Agri-Zon LLC" at bounding box center [508, 86] width 71 height 14
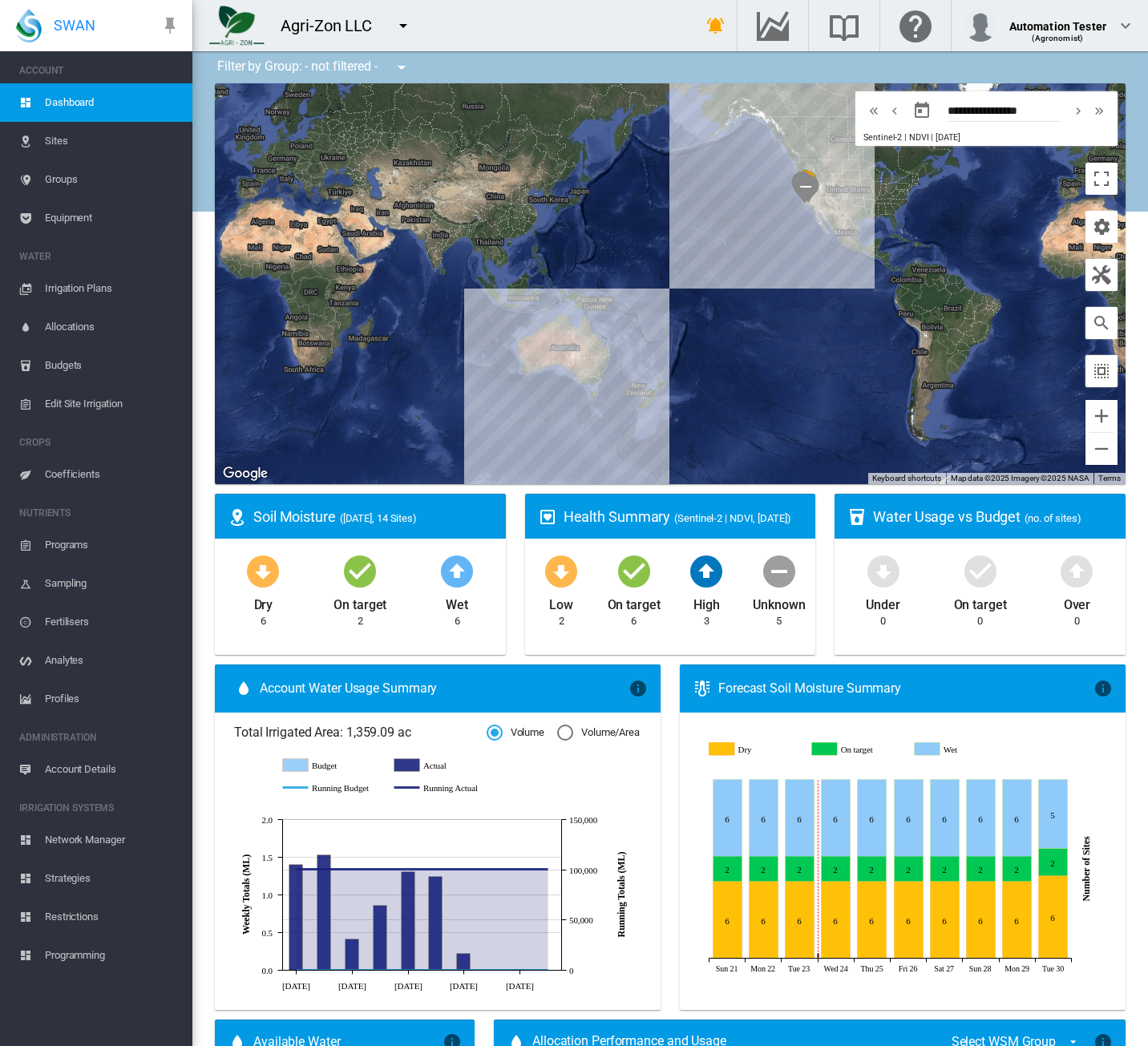
click at [80, 291] on span "Irrigation Plans" at bounding box center [112, 288] width 135 height 38
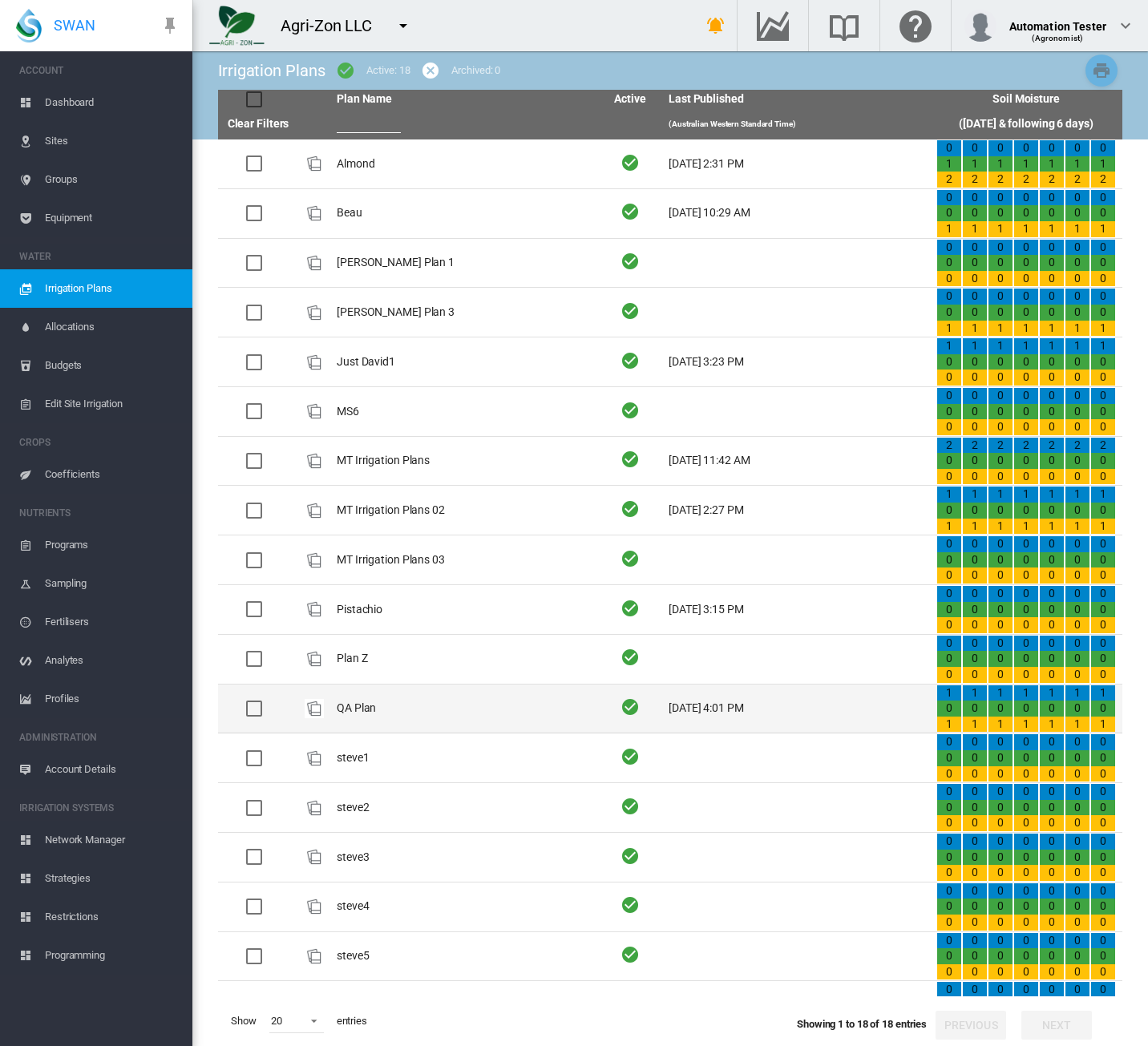
click at [487, 712] on td "QA Plan" at bounding box center [464, 709] width 267 height 49
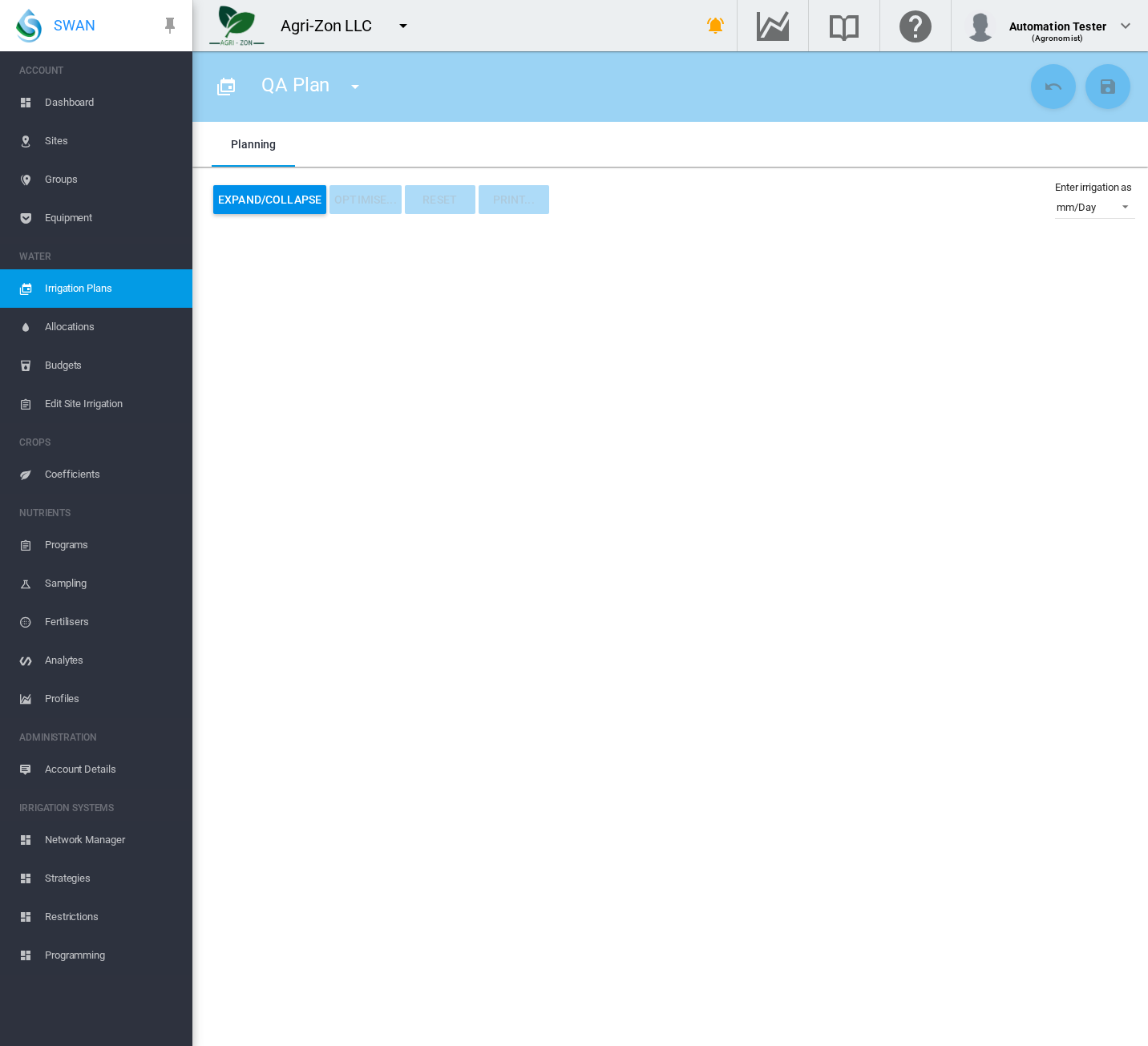
click at [128, 287] on span "Irrigation Plans" at bounding box center [112, 288] width 135 height 38
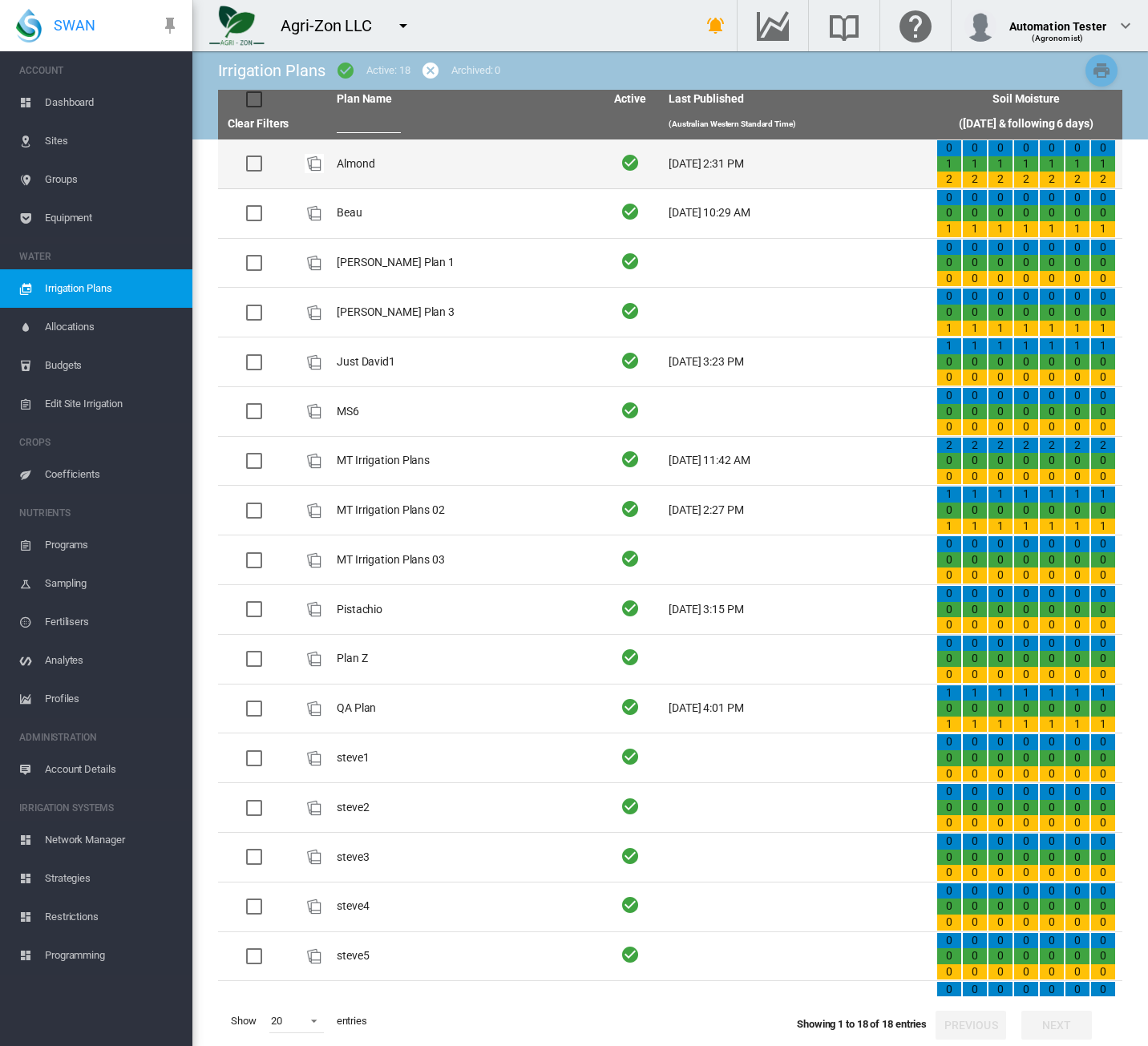
click at [431, 174] on td "Almond" at bounding box center [464, 164] width 267 height 49
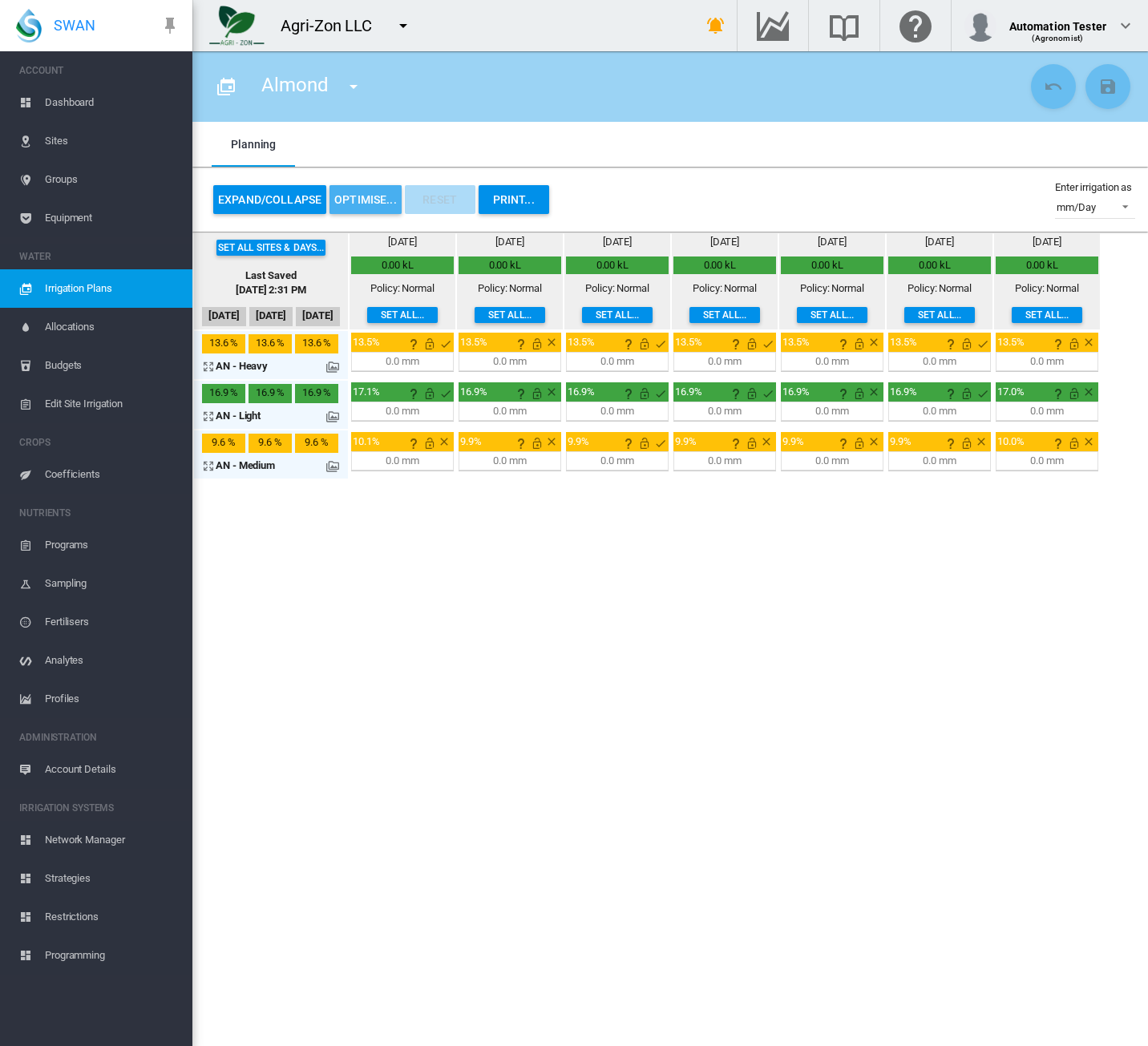
click at [362, 202] on button "OPTIMISE..." at bounding box center [365, 200] width 72 height 29
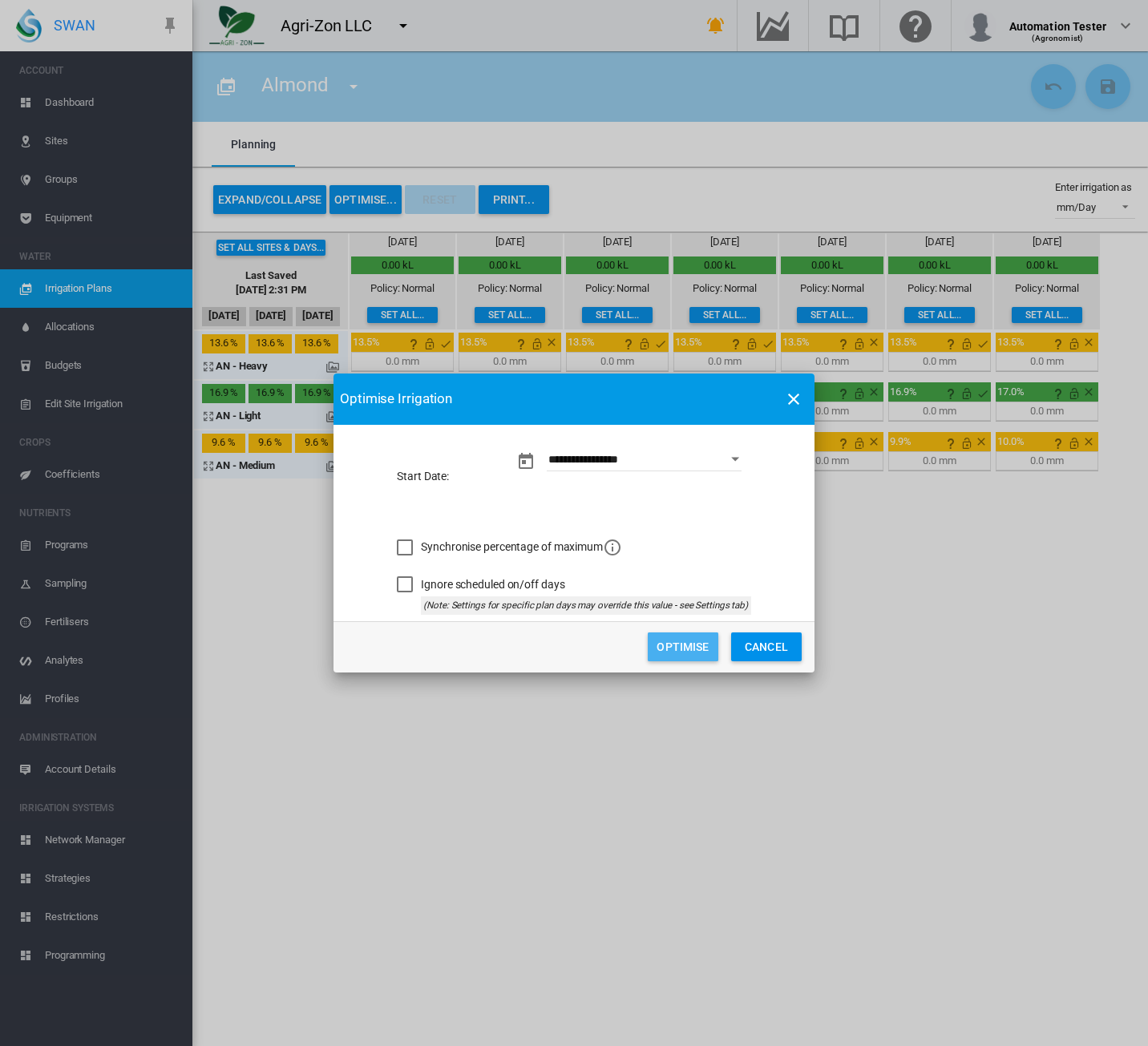
click at [707, 643] on button "Optimise" at bounding box center [683, 647] width 70 height 29
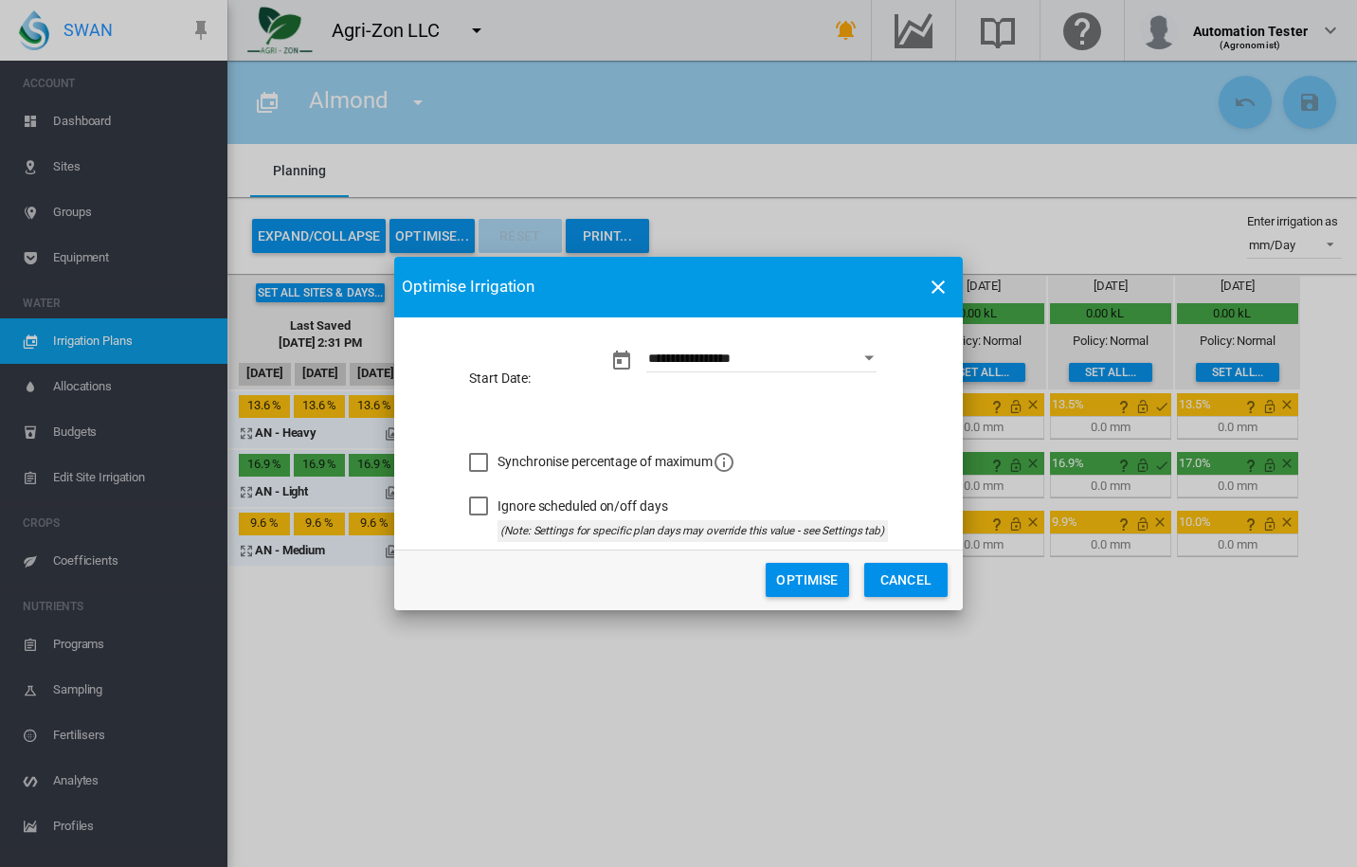
drag, startPoint x: 819, startPoint y: 574, endPoint x: 1351, endPoint y: 527, distance: 534.7
click at [819, 574] on button "Optimise" at bounding box center [807, 580] width 83 height 34
click at [905, 581] on button "Cancel" at bounding box center [905, 580] width 83 height 34
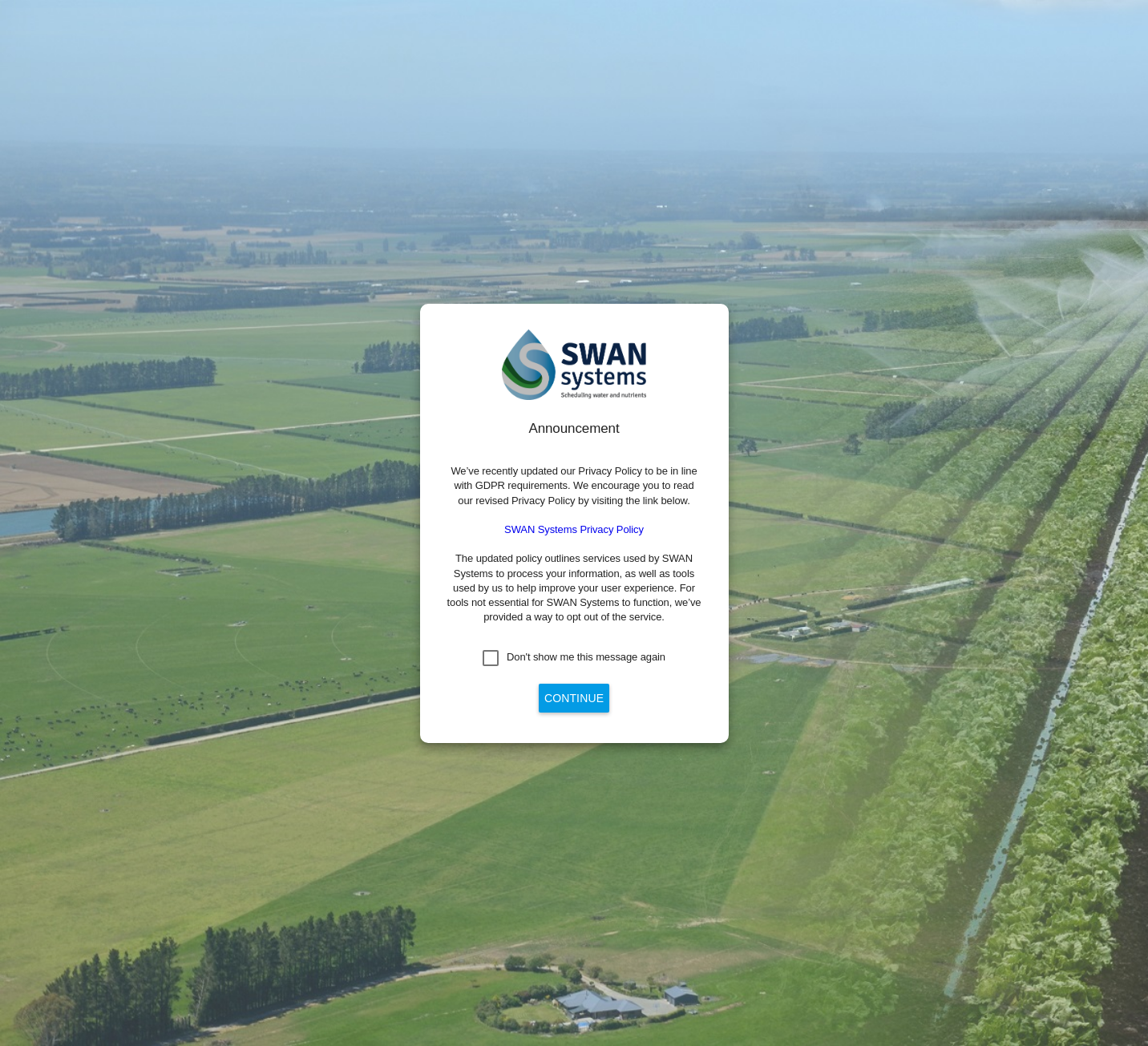
click at [498, 651] on div "Don't show me this message again" at bounding box center [490, 658] width 16 height 16
click at [580, 698] on button "Continue" at bounding box center [574, 698] width 70 height 29
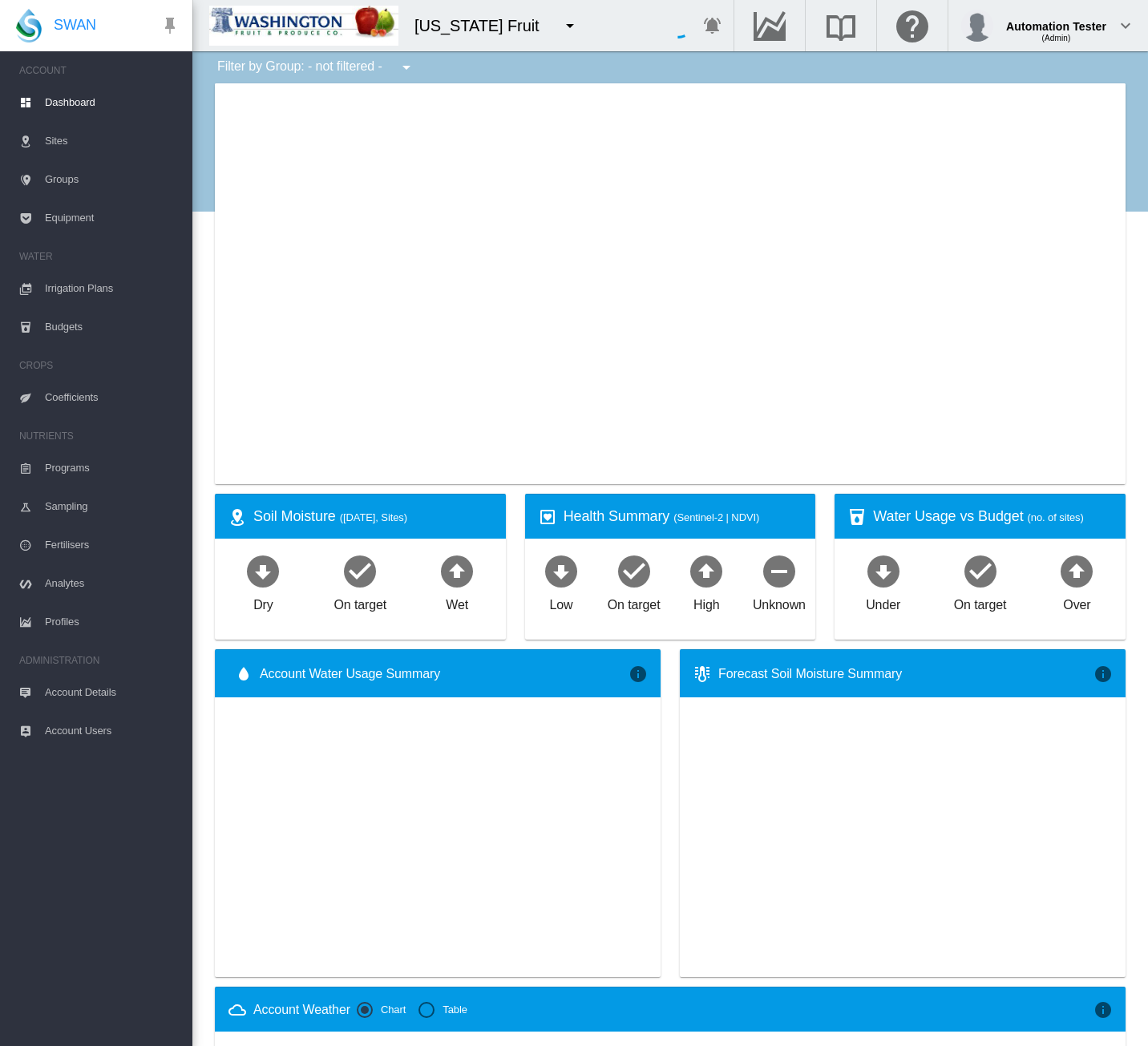
type input "**********"
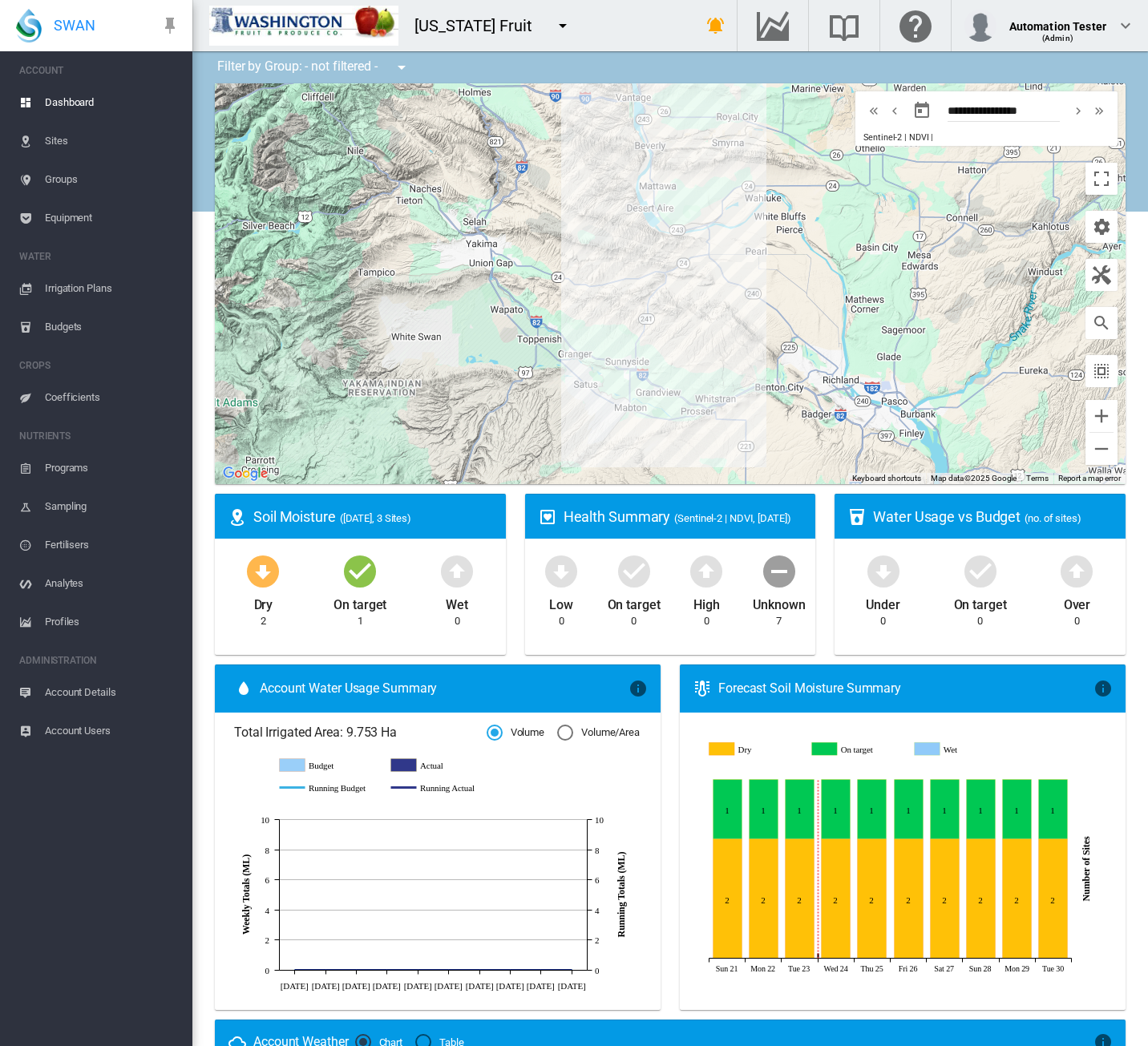
click at [559, 31] on md-icon "icon-menu-down" at bounding box center [563, 25] width 19 height 19
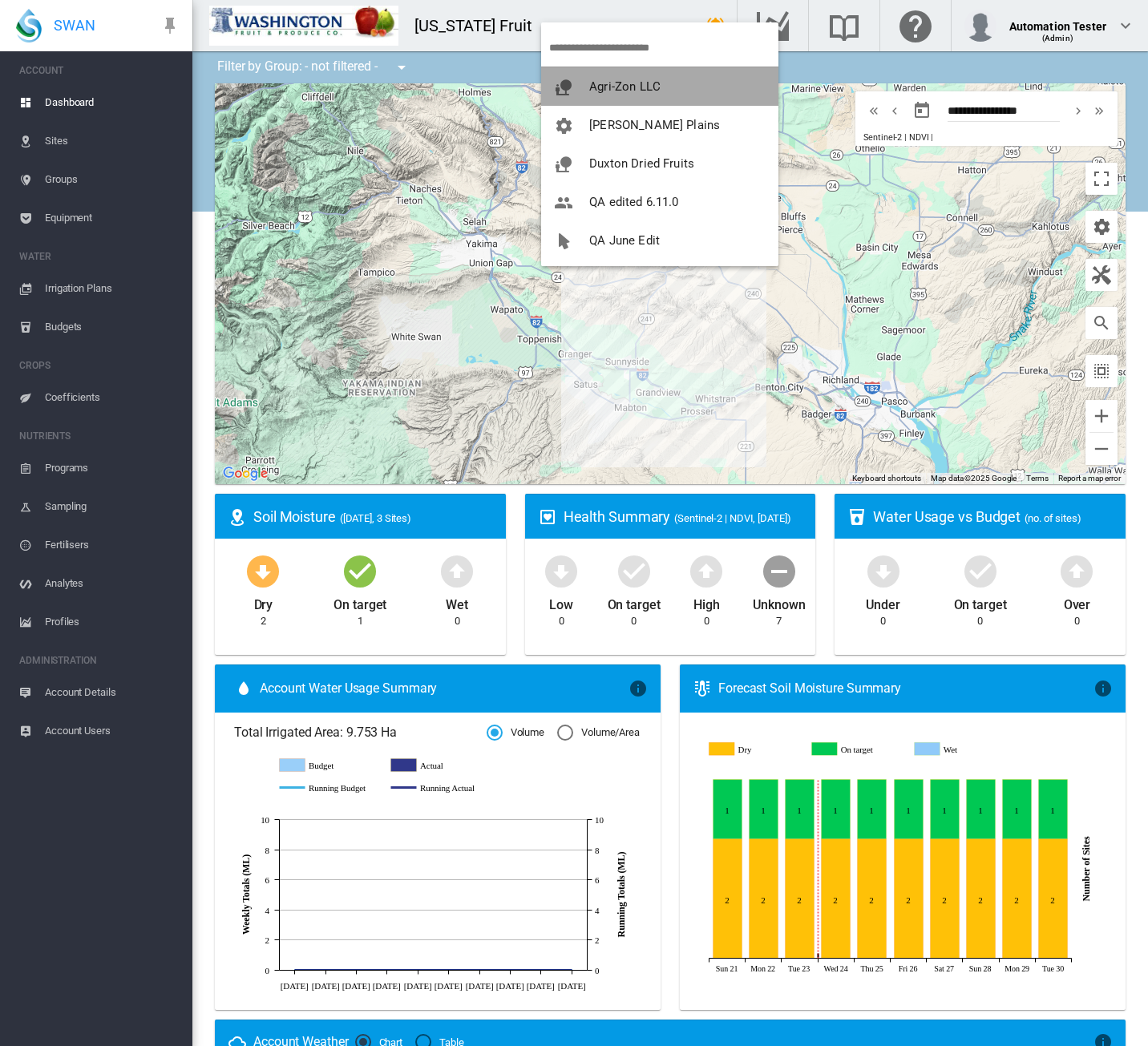
click at [613, 83] on span "Agri-Zon LLC" at bounding box center [624, 86] width 71 height 14
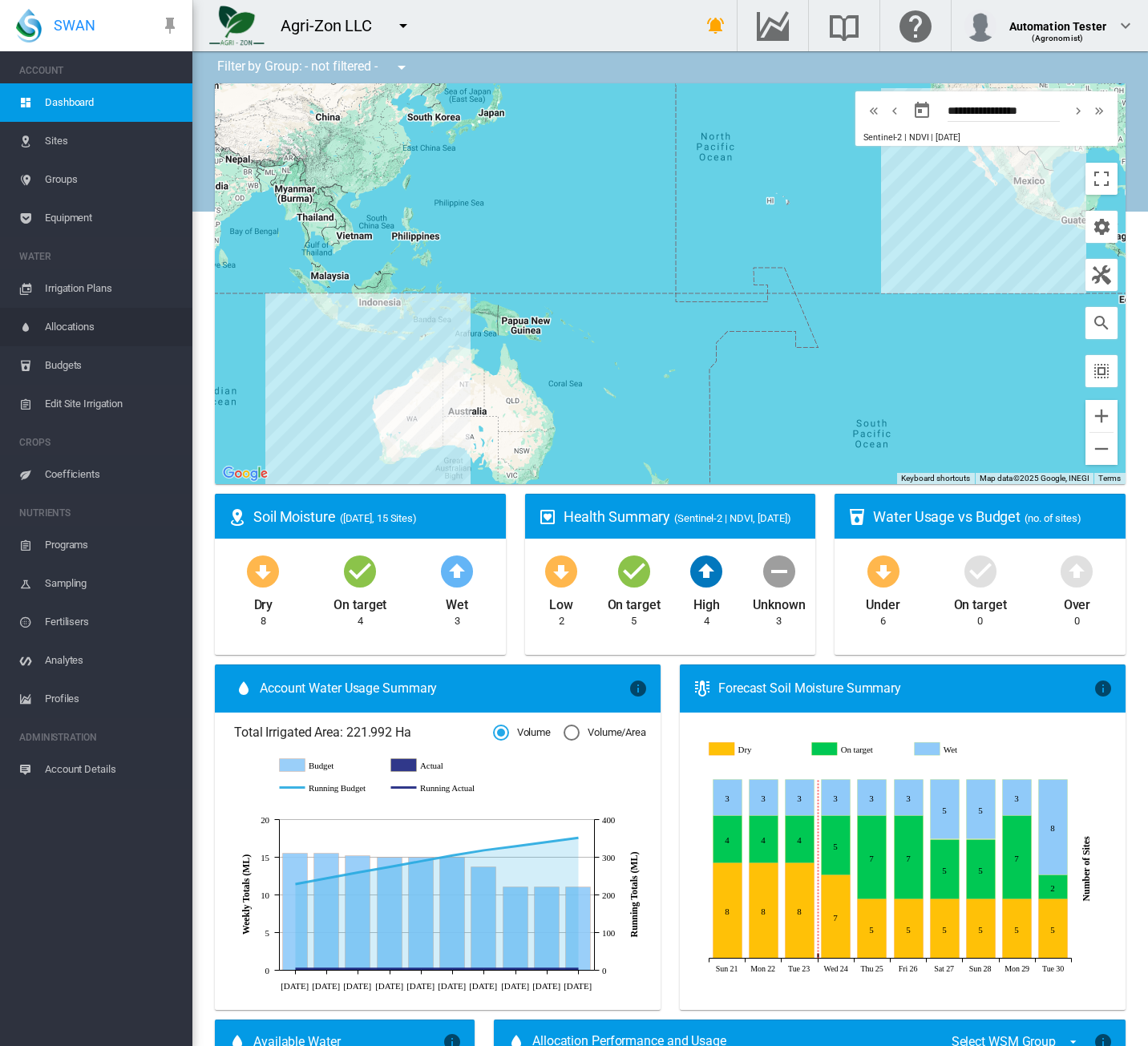
click at [98, 328] on span "Allocations" at bounding box center [112, 326] width 135 height 38
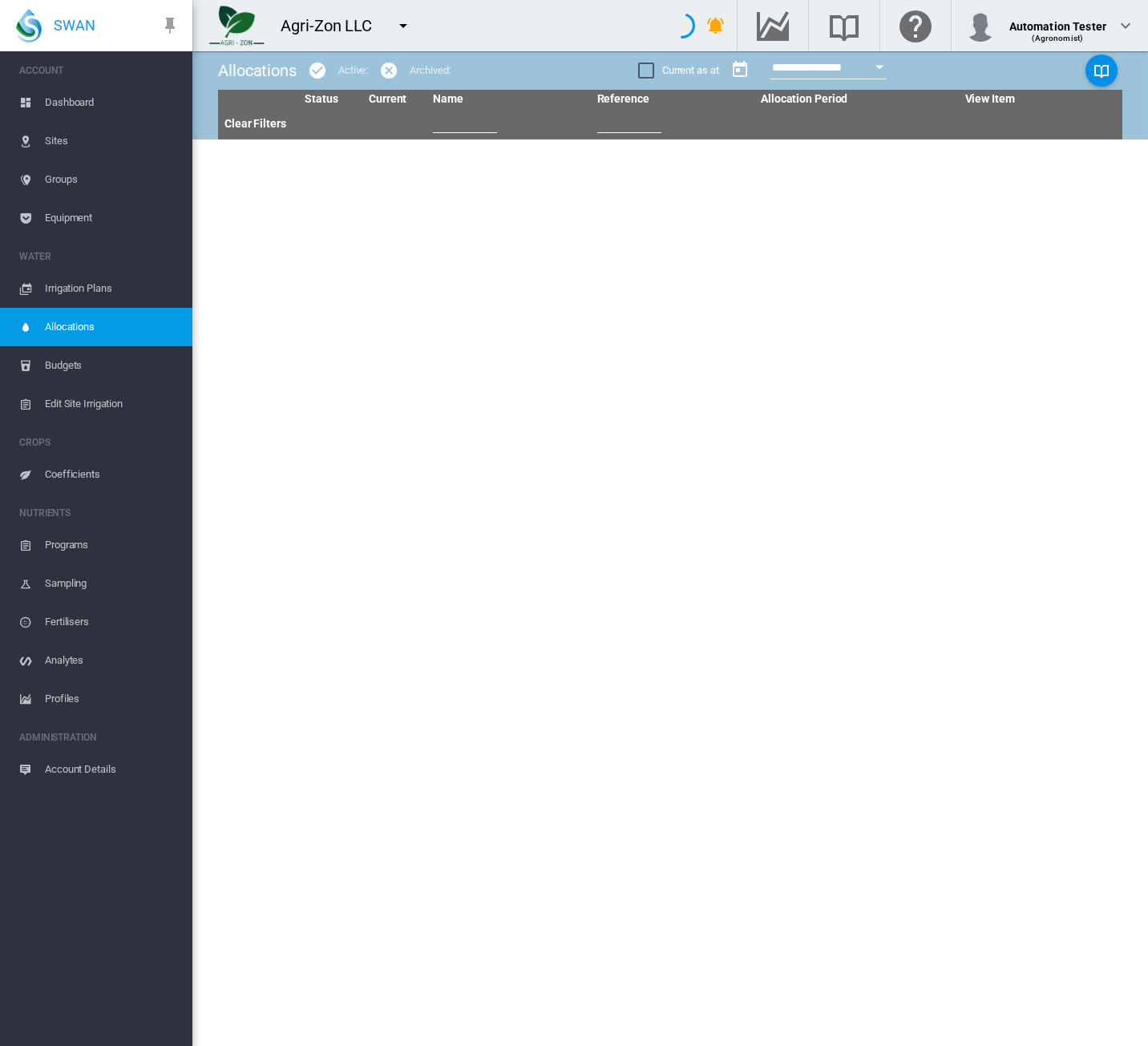
click at [93, 296] on span "Irrigation Plans" at bounding box center [112, 288] width 135 height 38
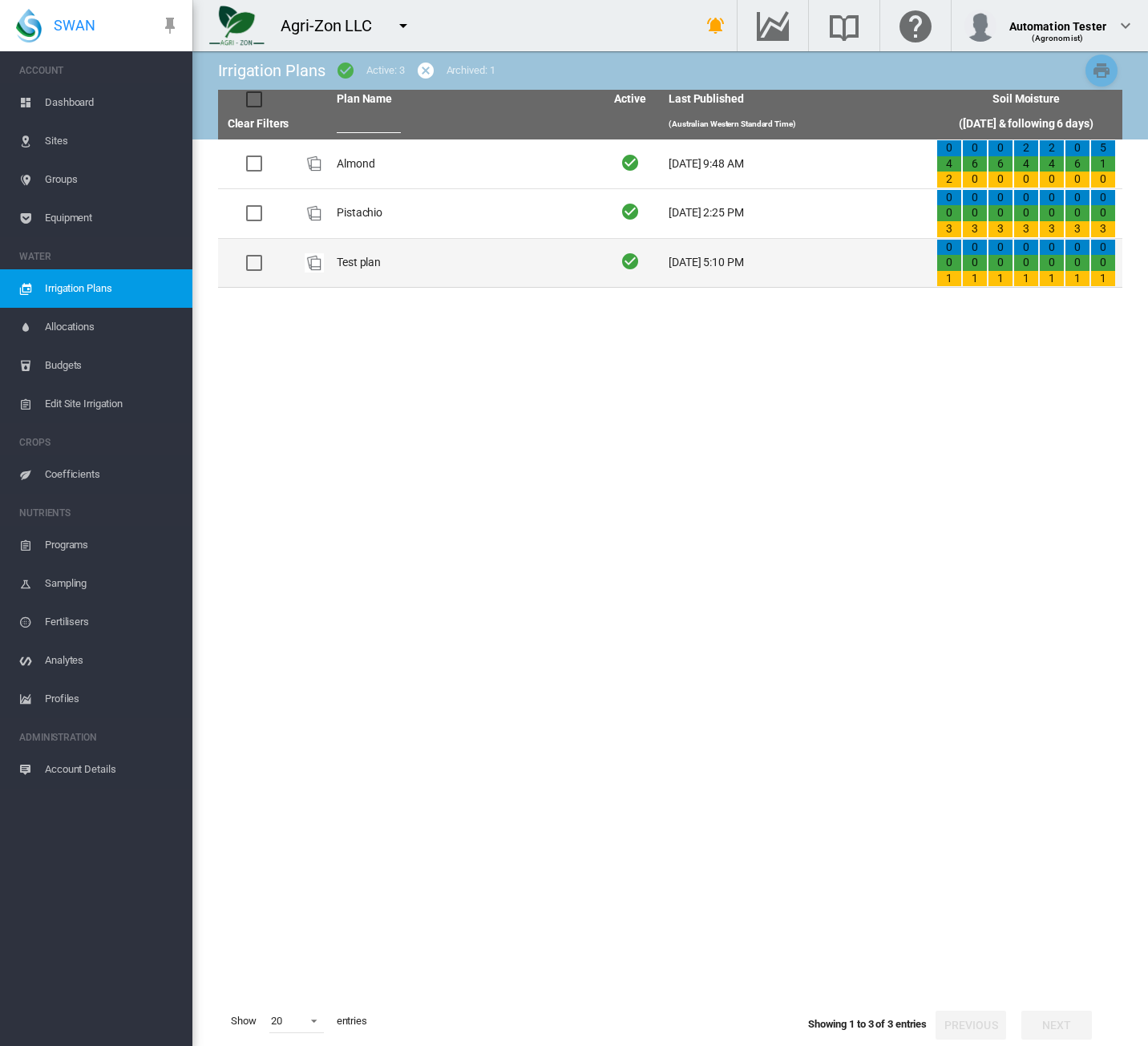
click at [409, 275] on td "Test plan" at bounding box center [464, 263] width 267 height 49
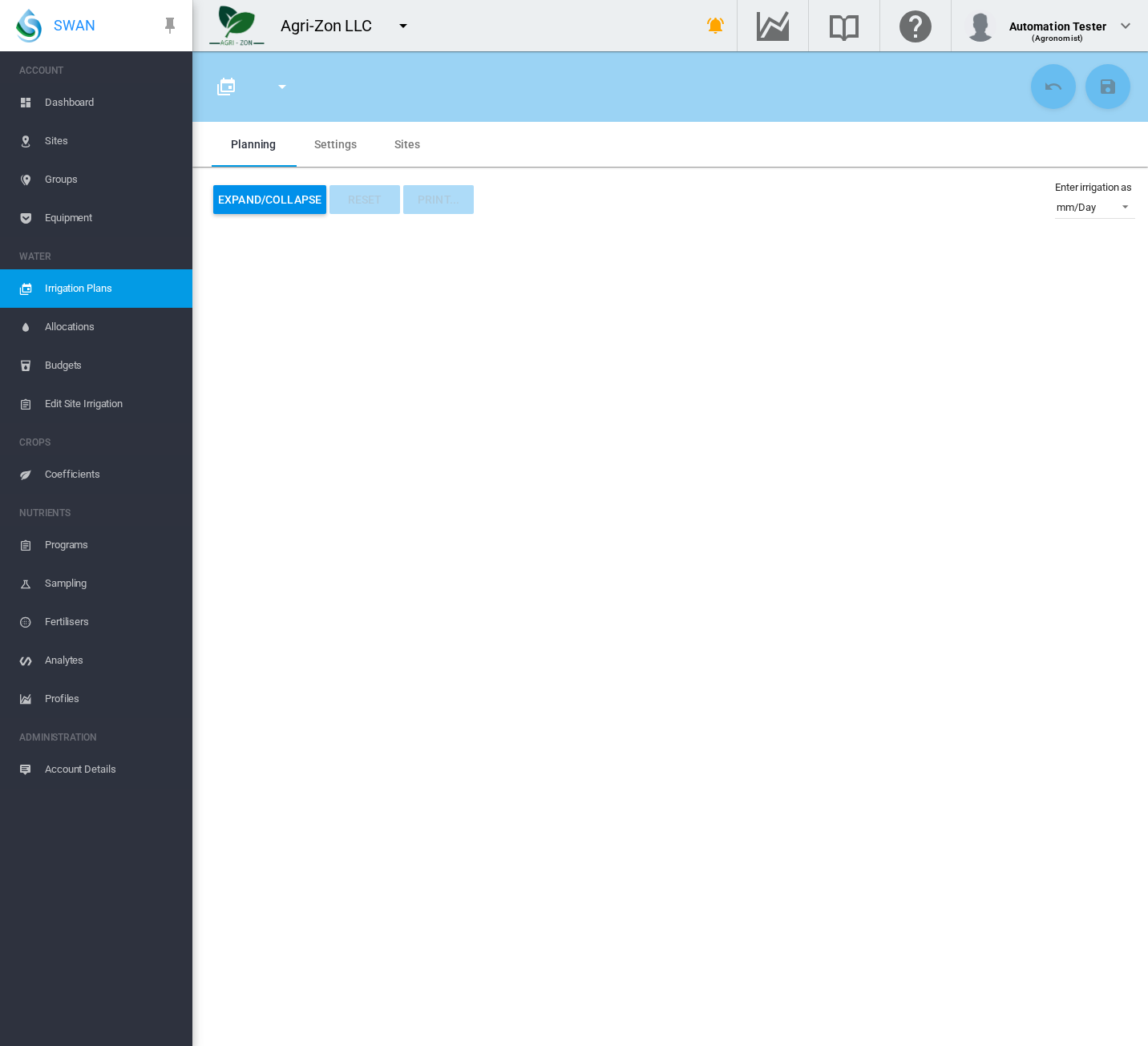
click at [120, 282] on span "Irrigation Plans" at bounding box center [112, 288] width 135 height 38
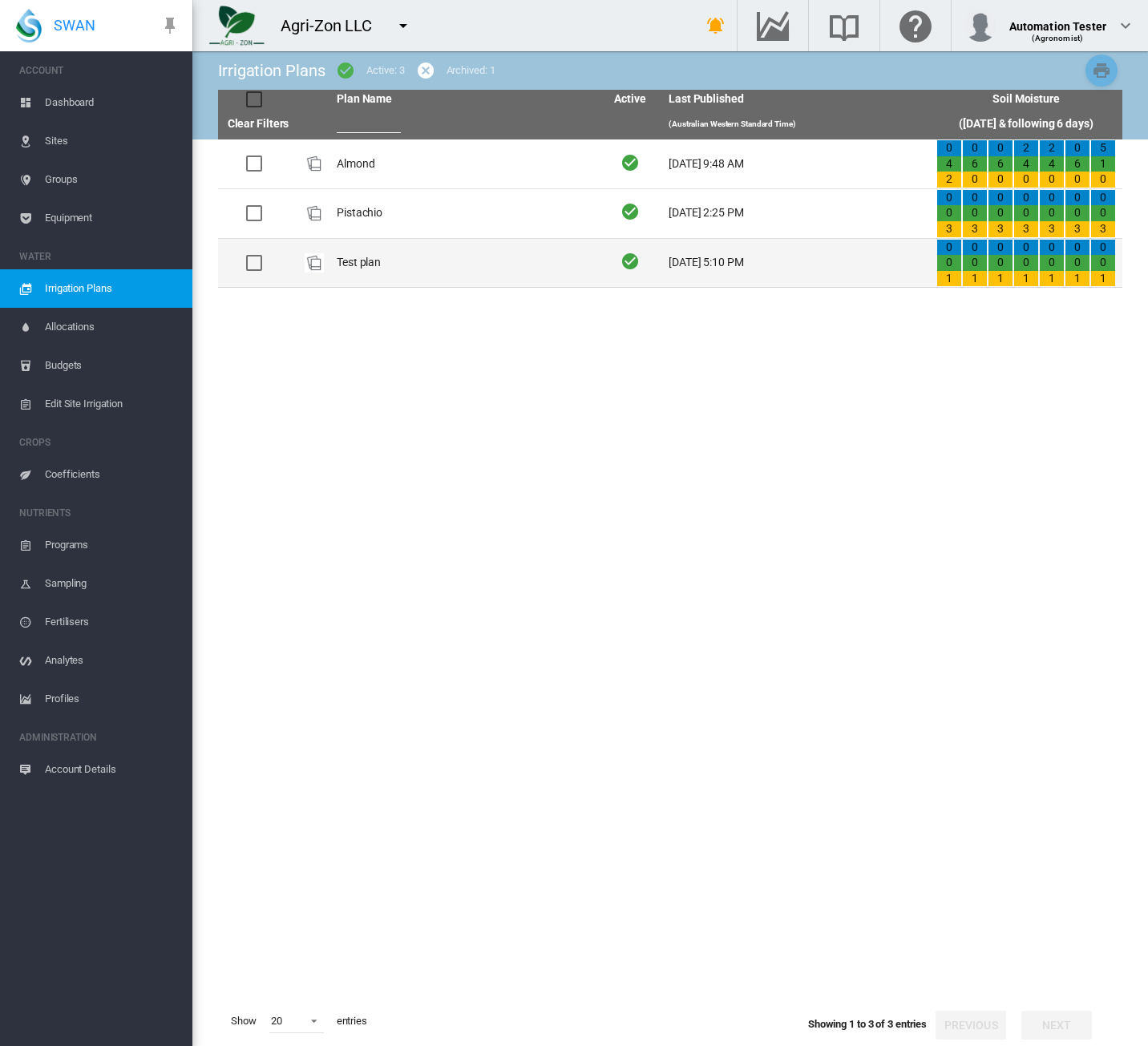
click at [405, 274] on td "Test plan" at bounding box center [464, 263] width 267 height 49
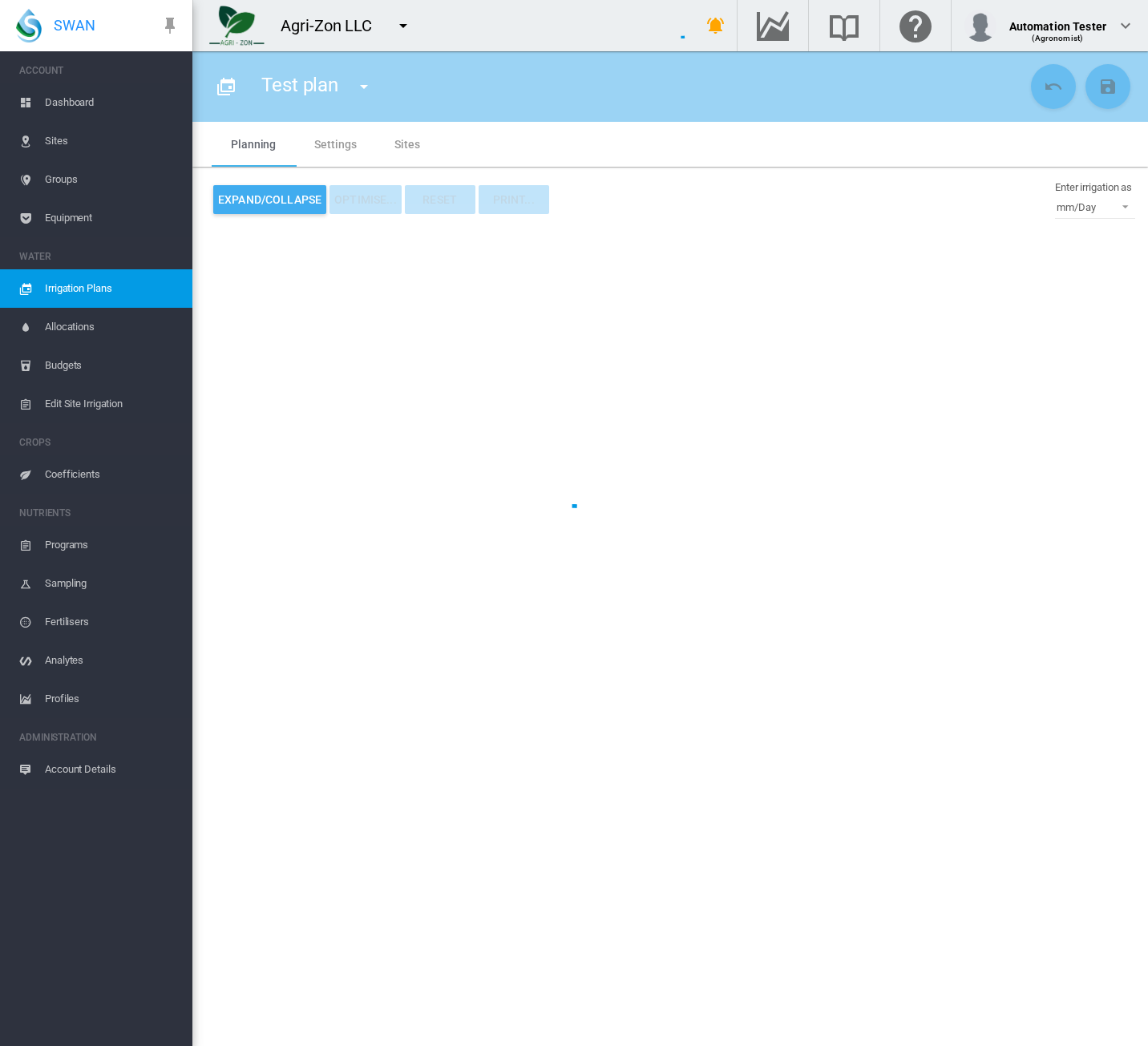
type input "*********"
type input "*"
type input "****"
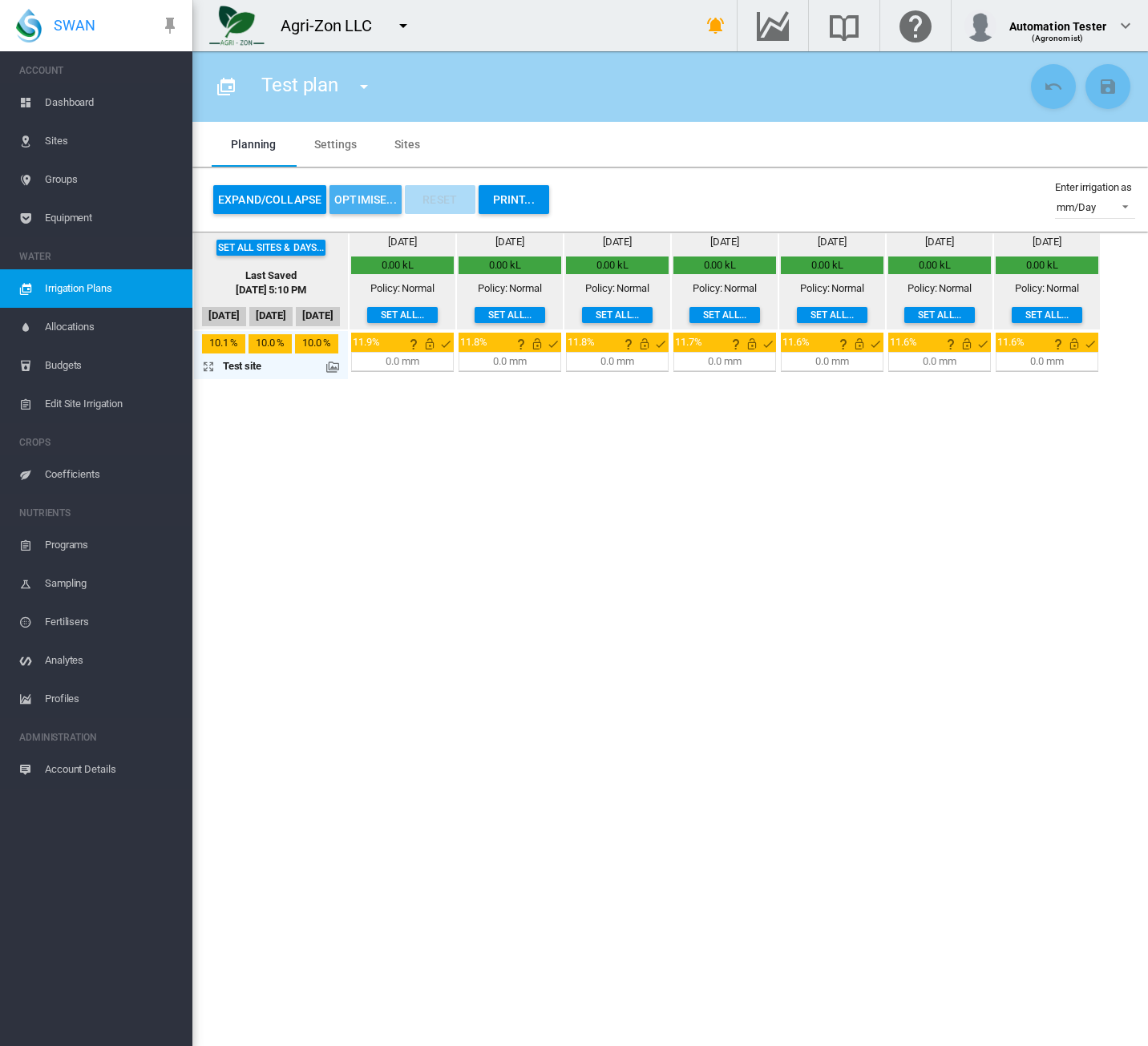
click at [346, 194] on button "OPTIMISE..." at bounding box center [365, 200] width 72 height 29
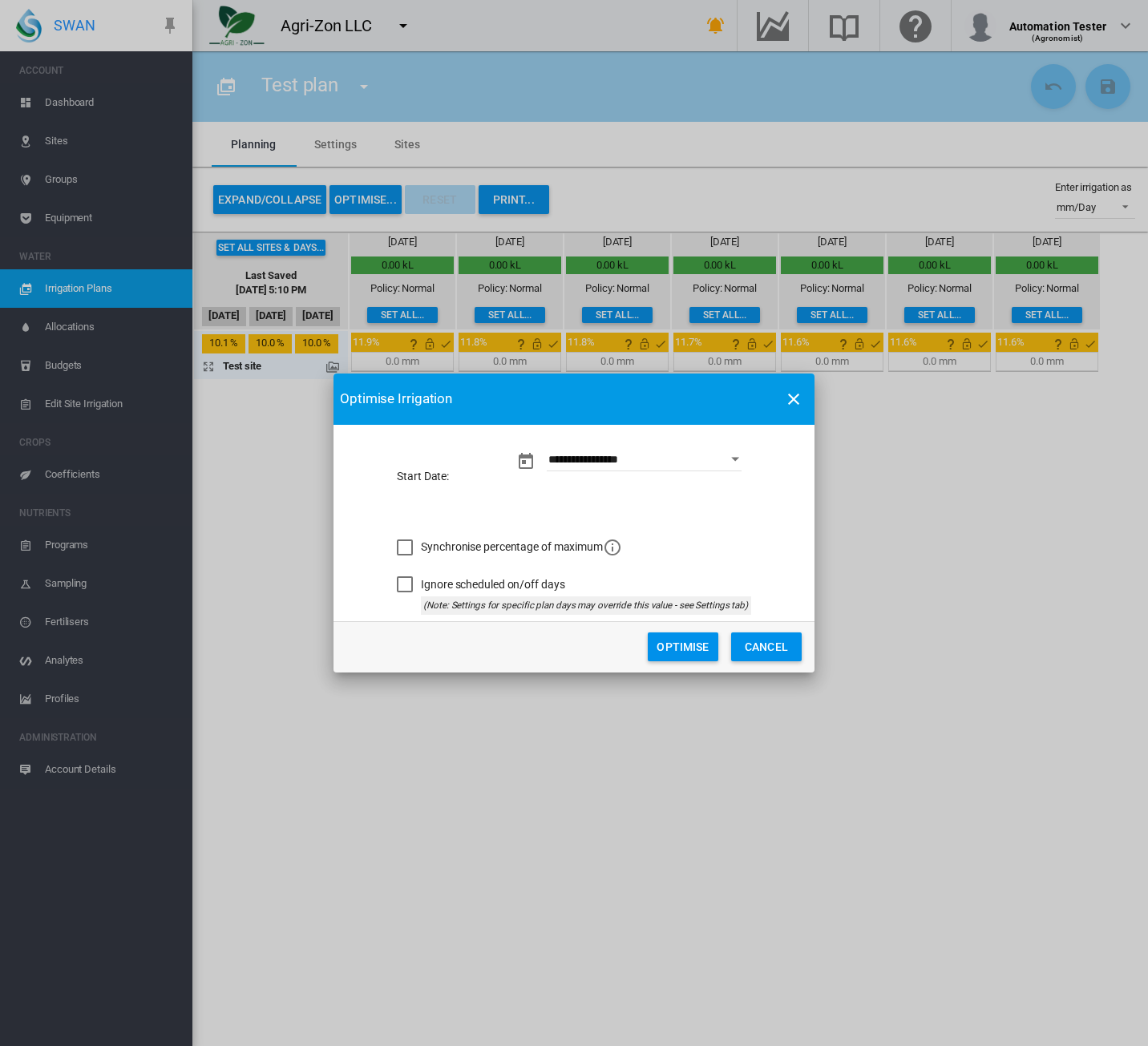
click at [658, 645] on button "Optimise" at bounding box center [683, 647] width 70 height 29
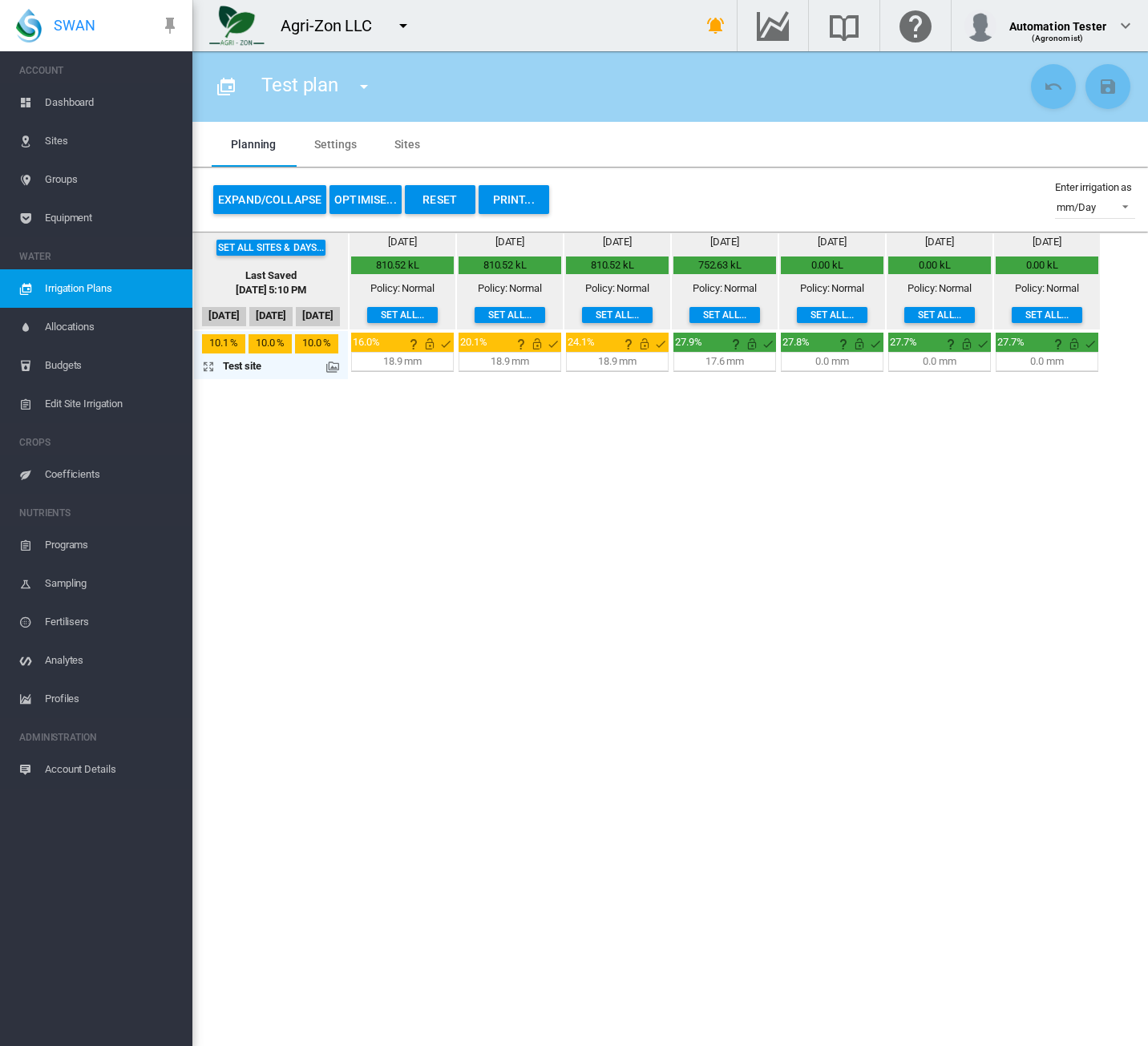
click at [826, 676] on section "Test plan Almond Pistachio" at bounding box center [670, 549] width 956 height 994
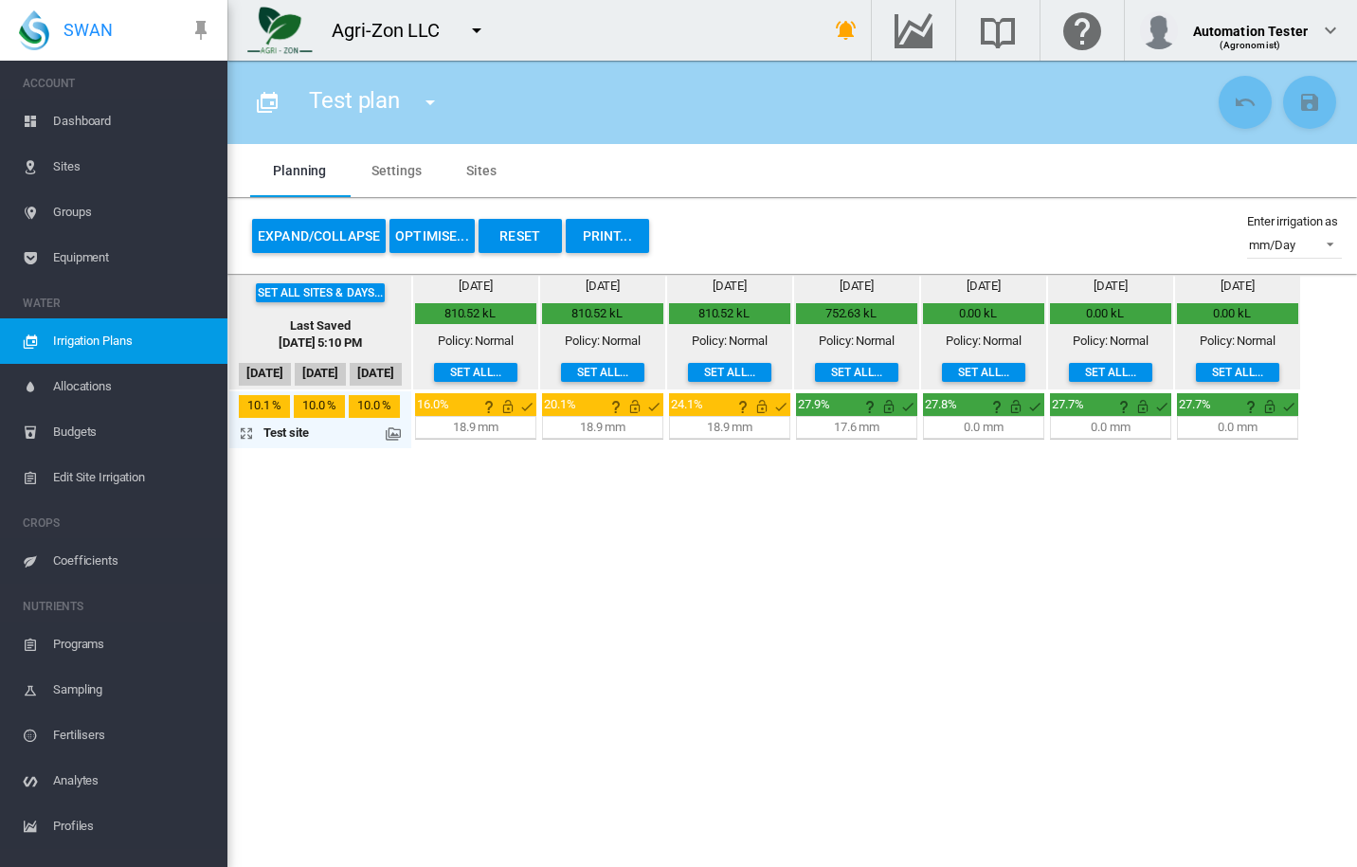
click at [413, 232] on button "OPTIMISE..." at bounding box center [431, 236] width 85 height 34
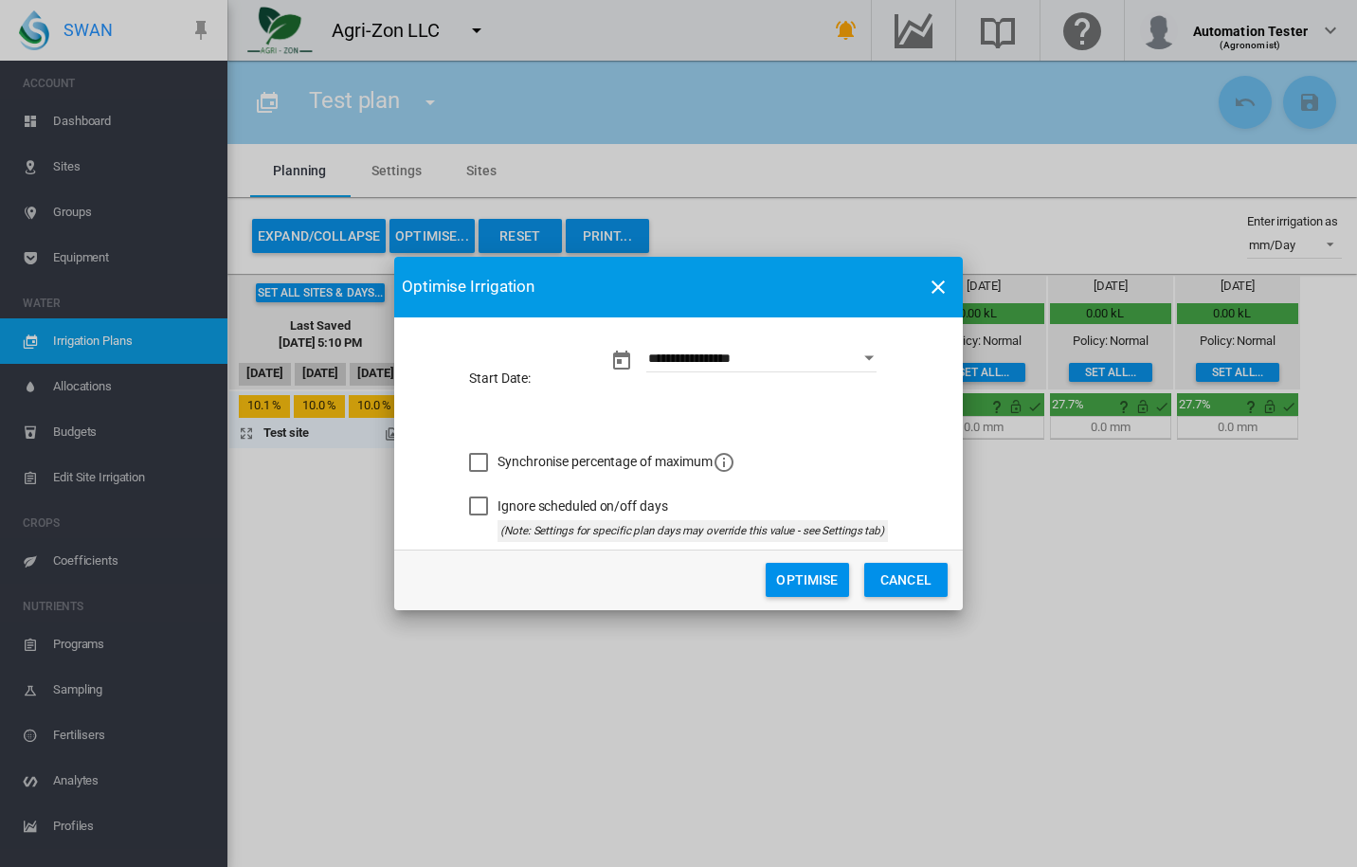
drag, startPoint x: 793, startPoint y: 578, endPoint x: 1352, endPoint y: 520, distance: 562.1
click at [793, 578] on button "Optimise" at bounding box center [807, 580] width 83 height 34
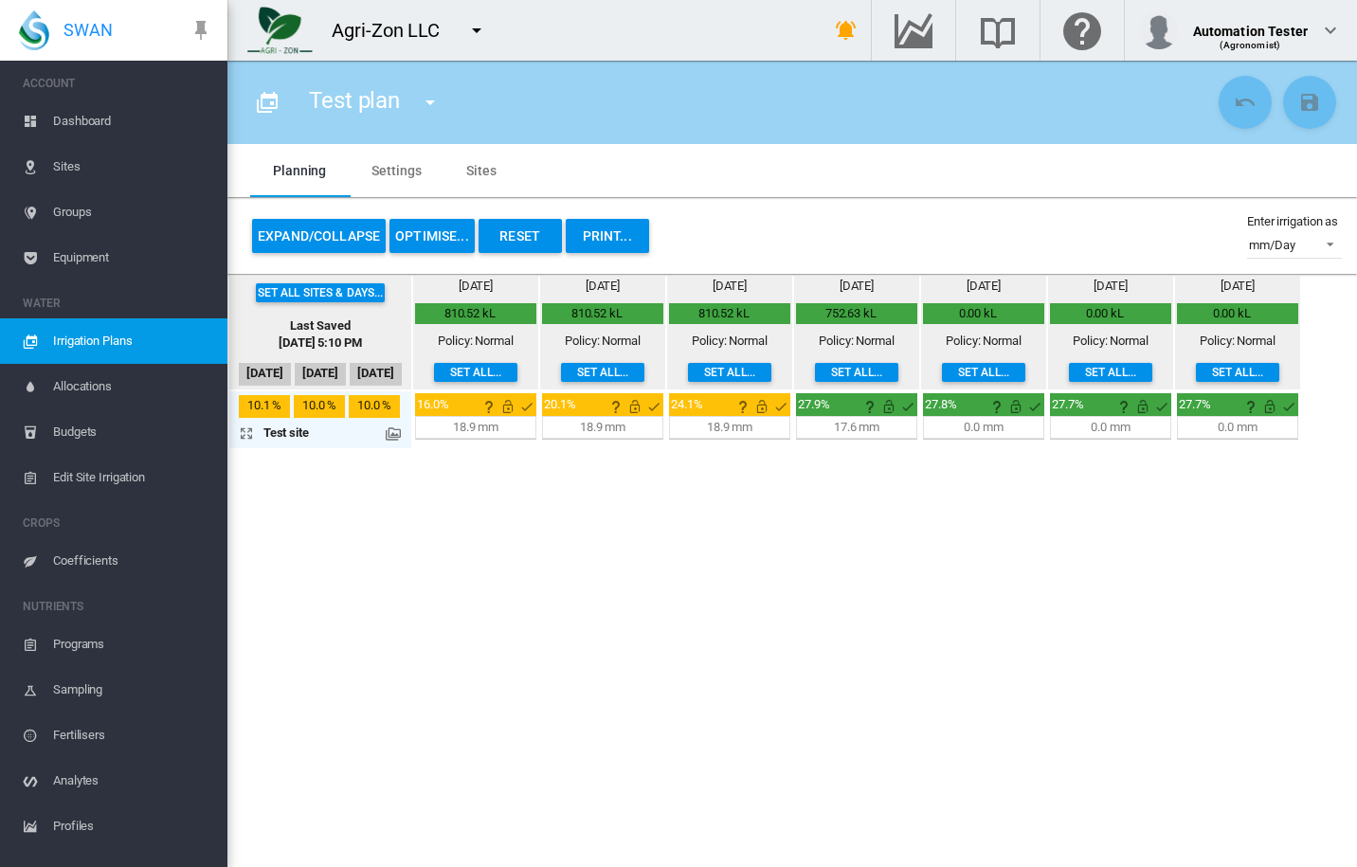
click at [475, 27] on md-icon "icon-menu-down" at bounding box center [476, 30] width 23 height 23
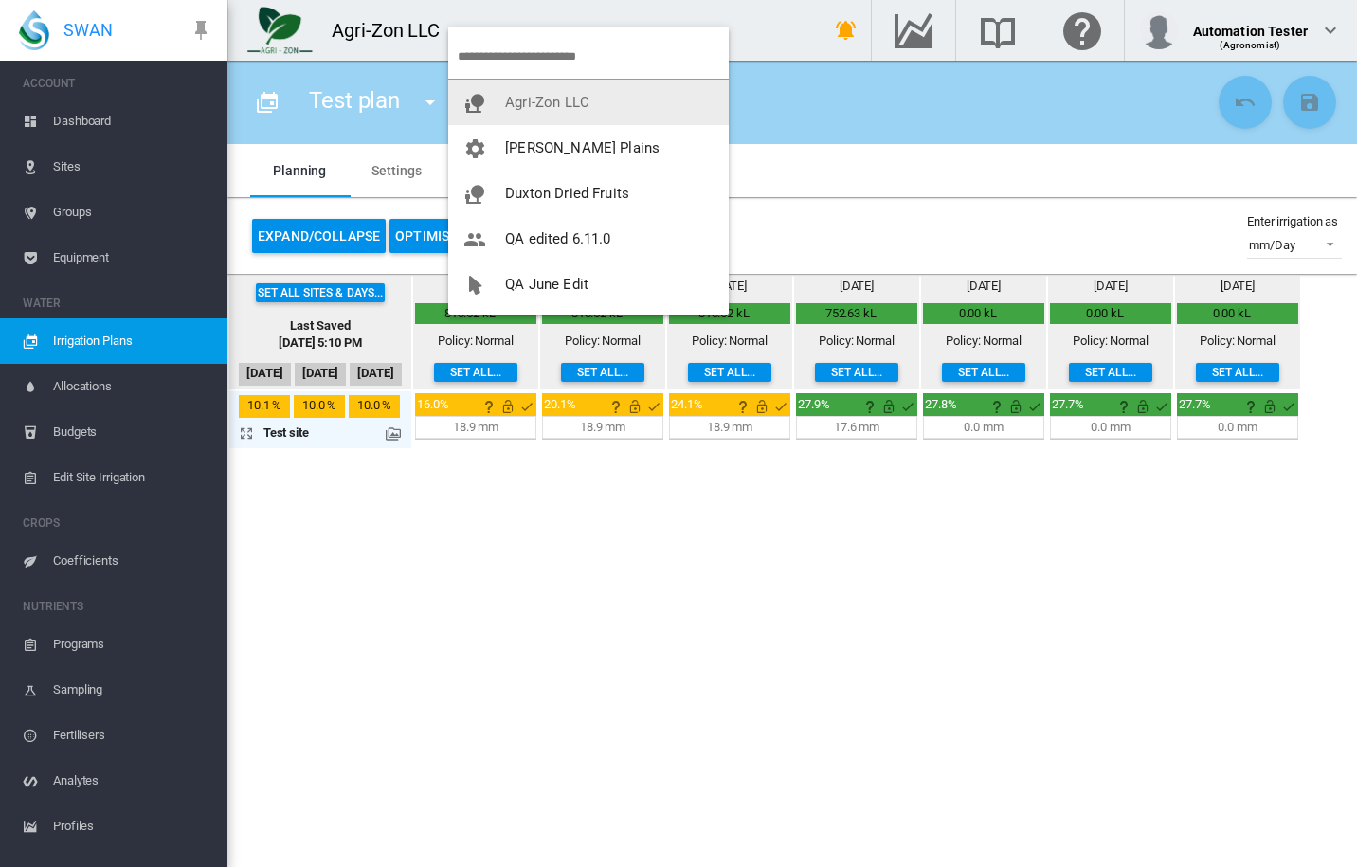
click at [824, 105] on md-backdrop at bounding box center [678, 433] width 1357 height 867
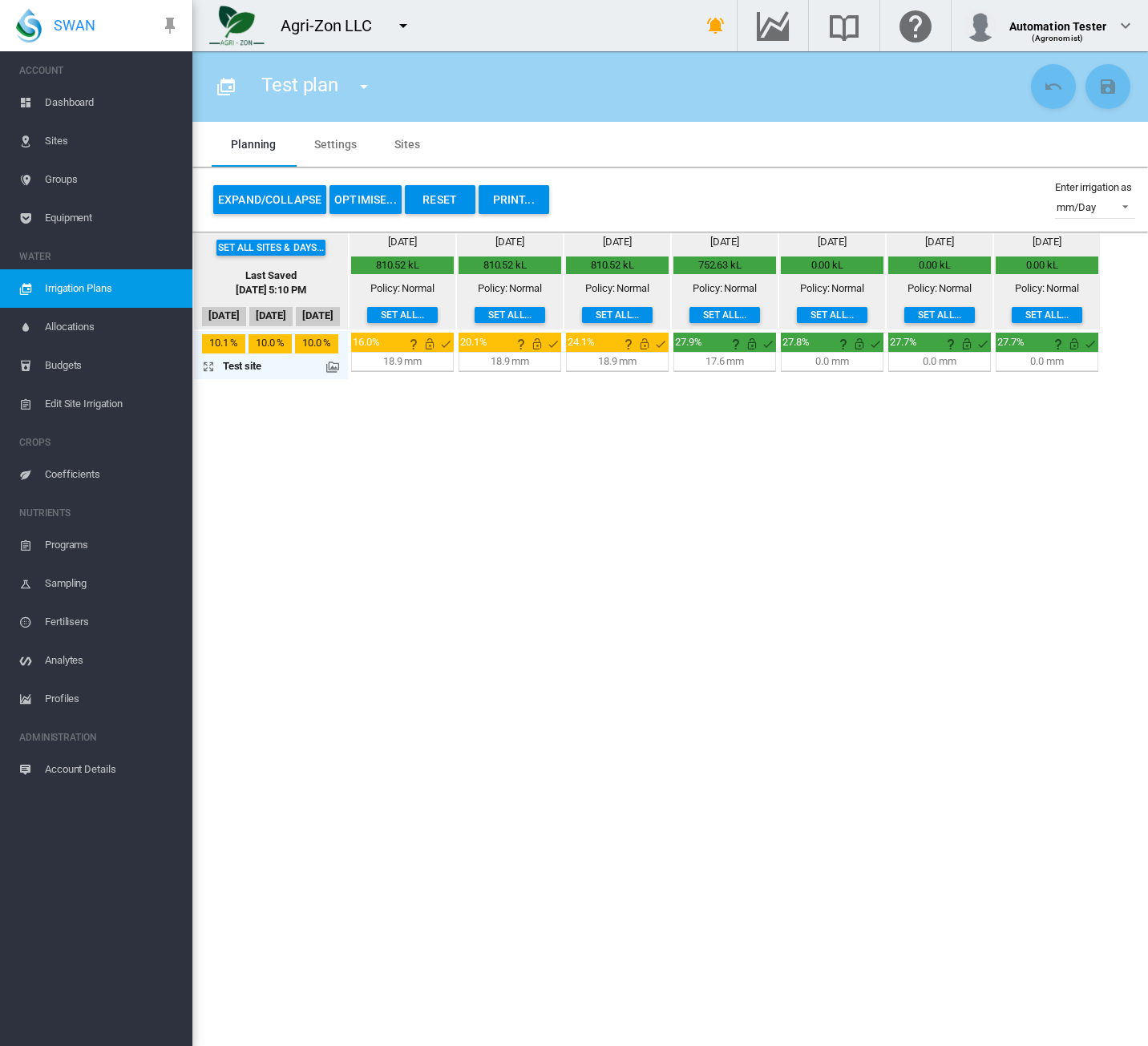
click at [406, 31] on md-icon "icon-menu-down" at bounding box center [403, 25] width 19 height 19
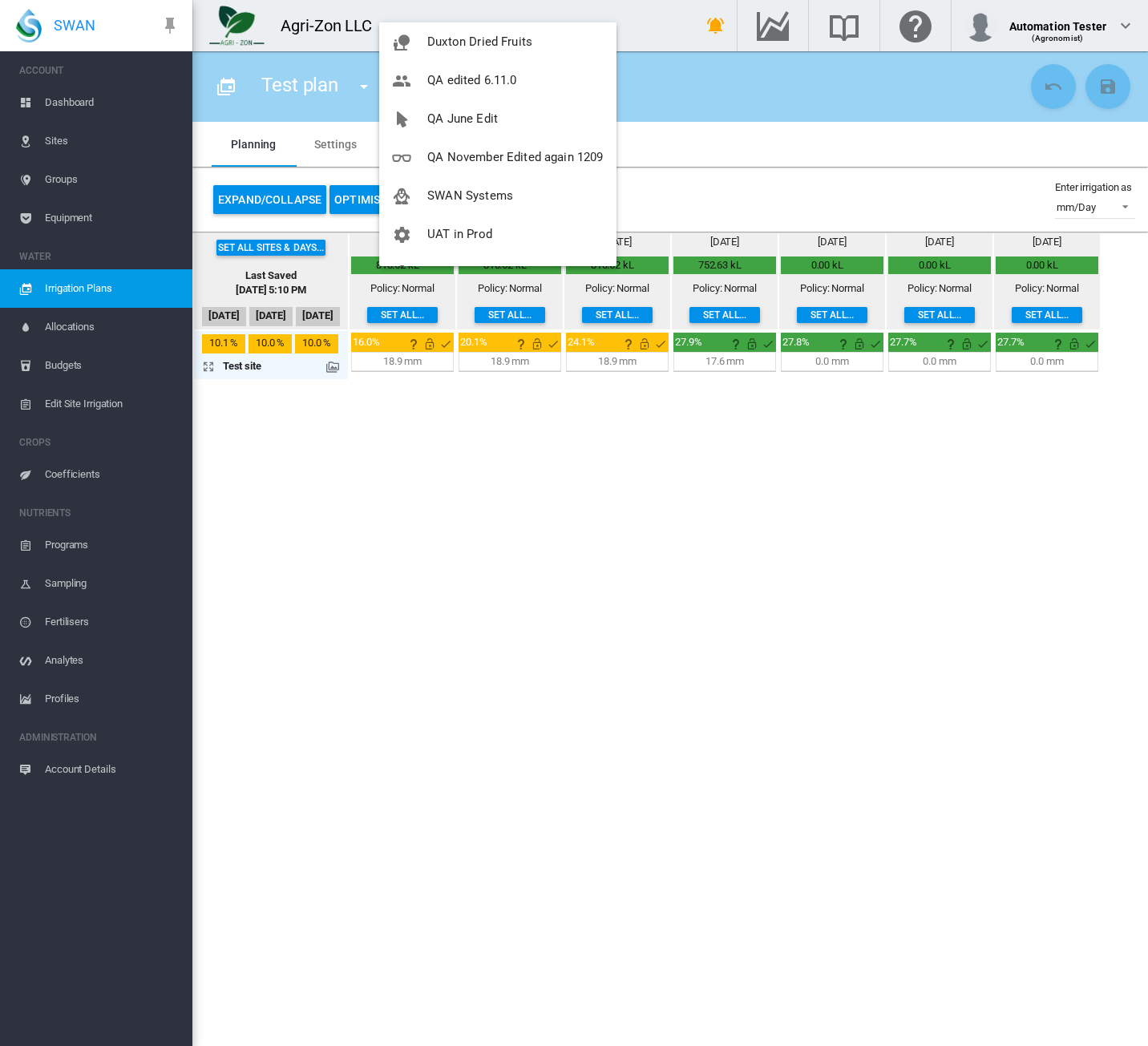
scroll to position [154, 0]
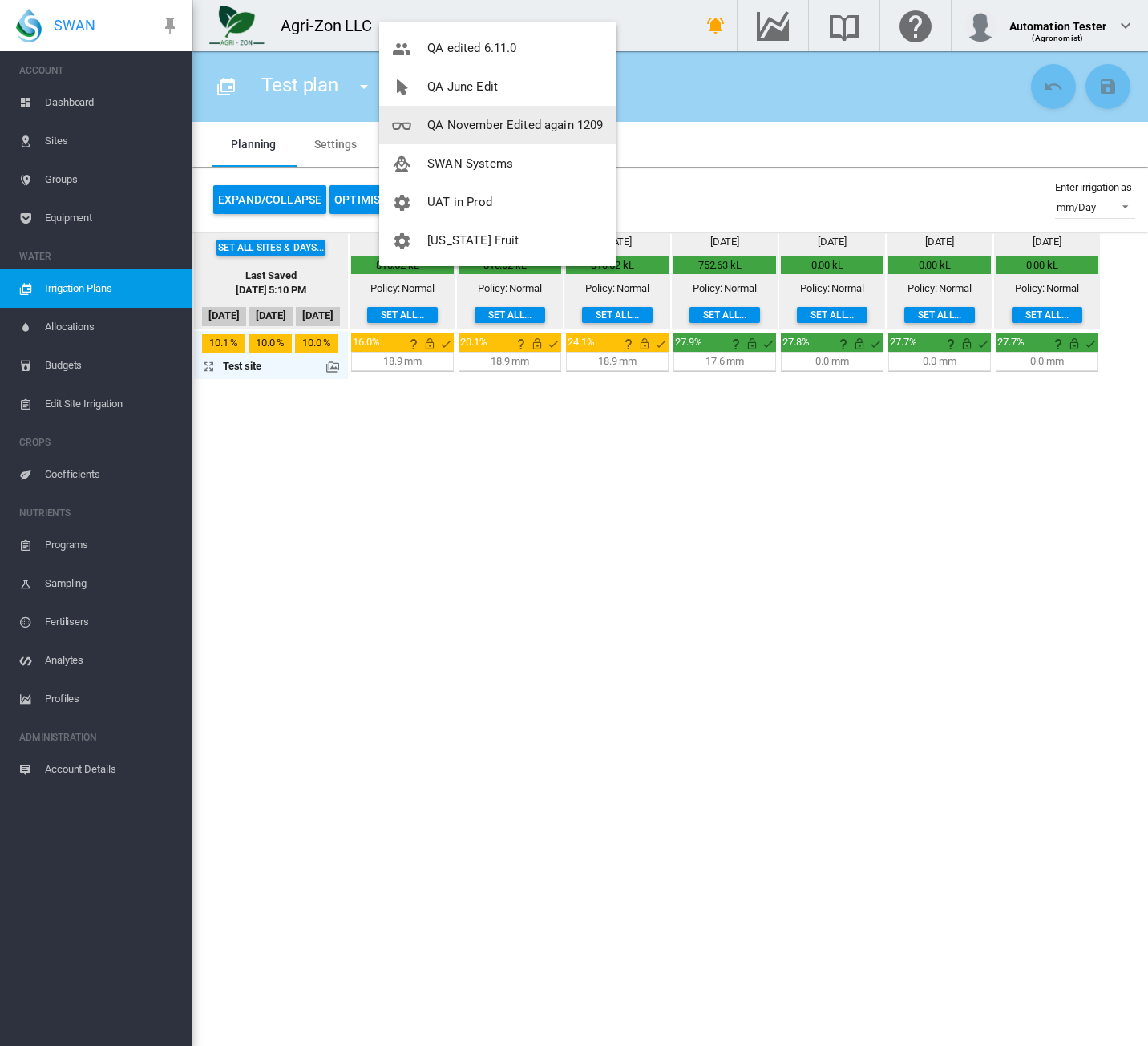
click at [532, 131] on span "QA November Edited again 1209" at bounding box center [515, 124] width 176 height 14
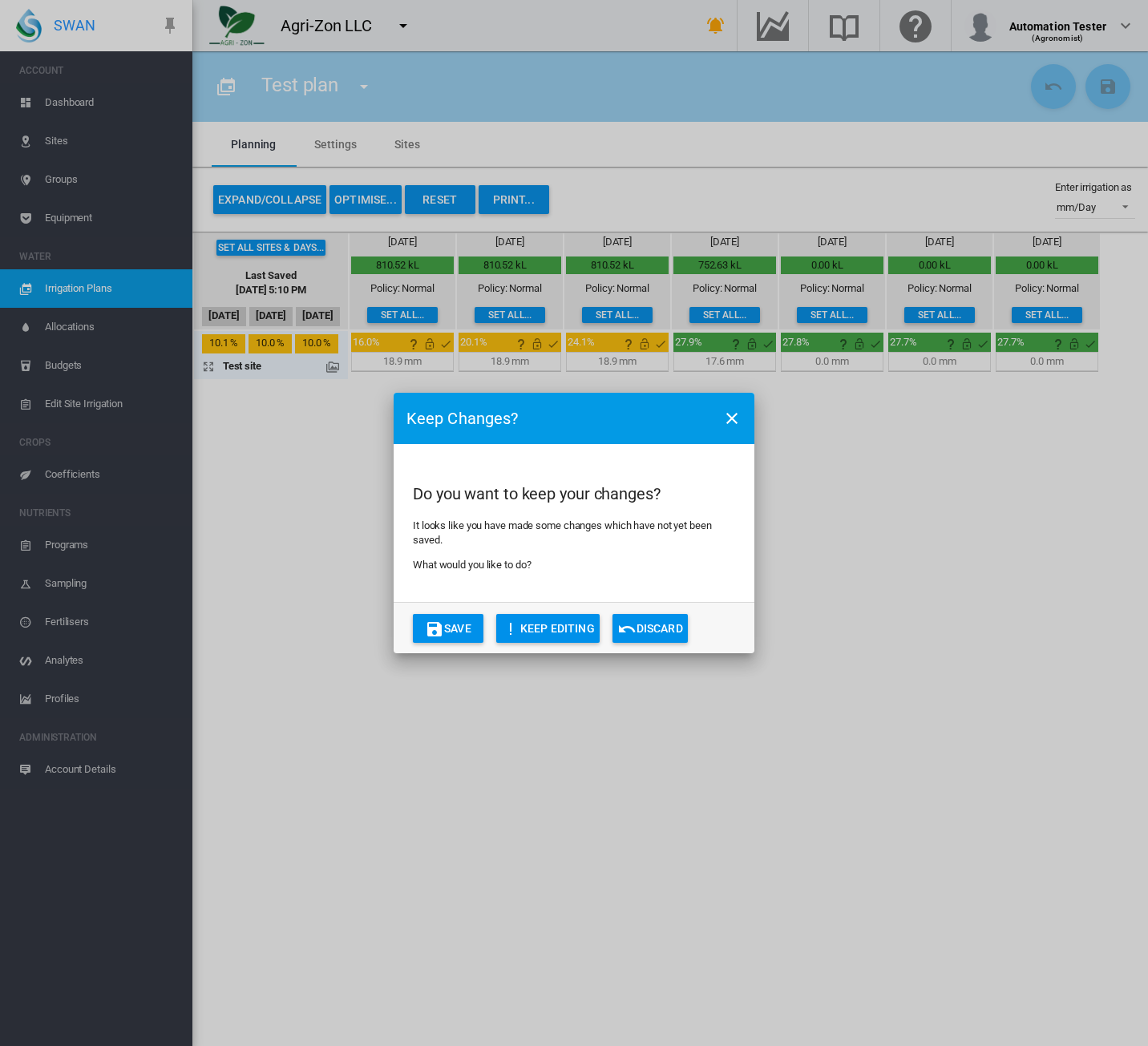
click at [648, 635] on button "Discard" at bounding box center [650, 628] width 75 height 29
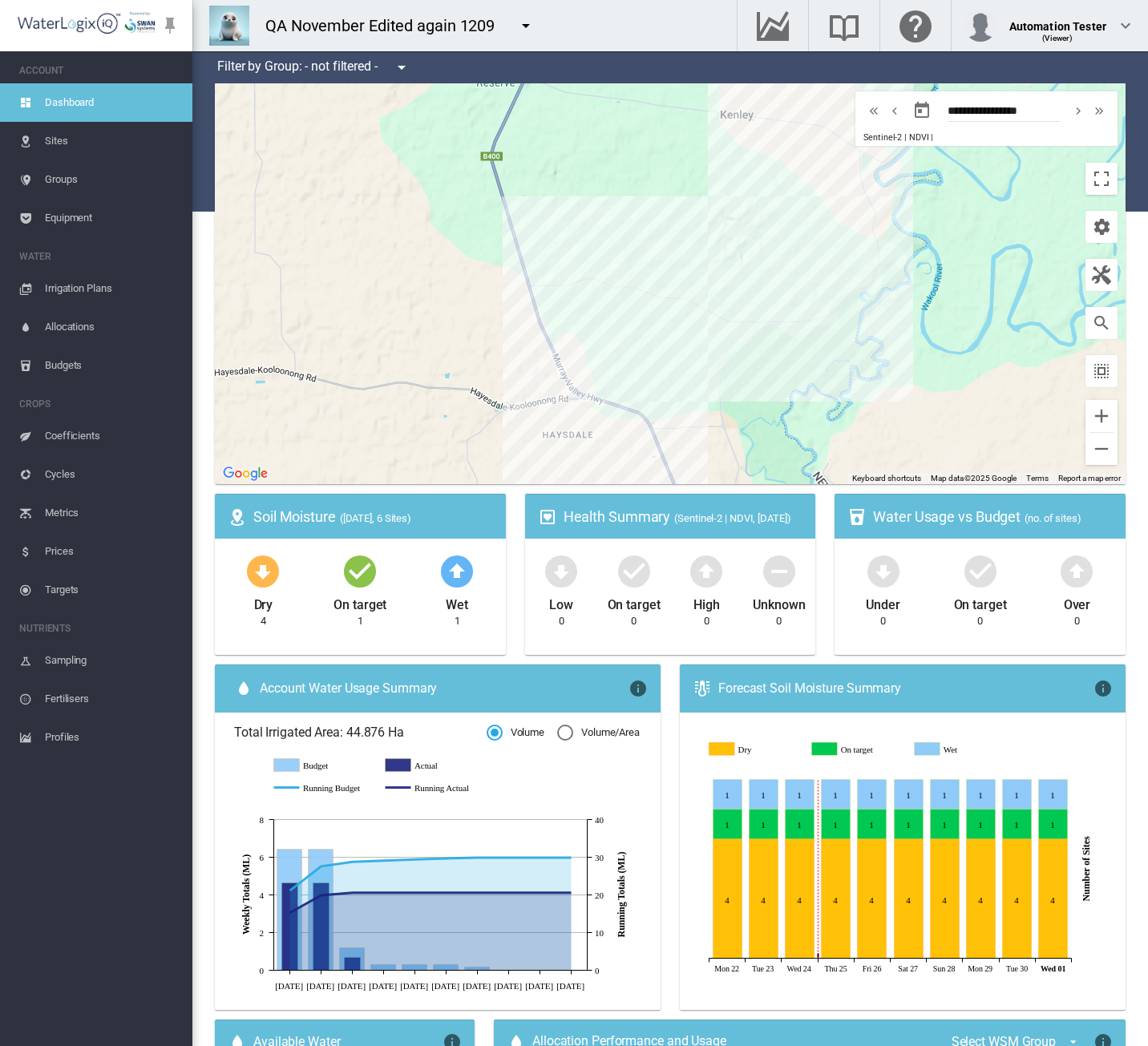
click at [111, 291] on span "Irrigation Plans" at bounding box center [112, 288] width 135 height 38
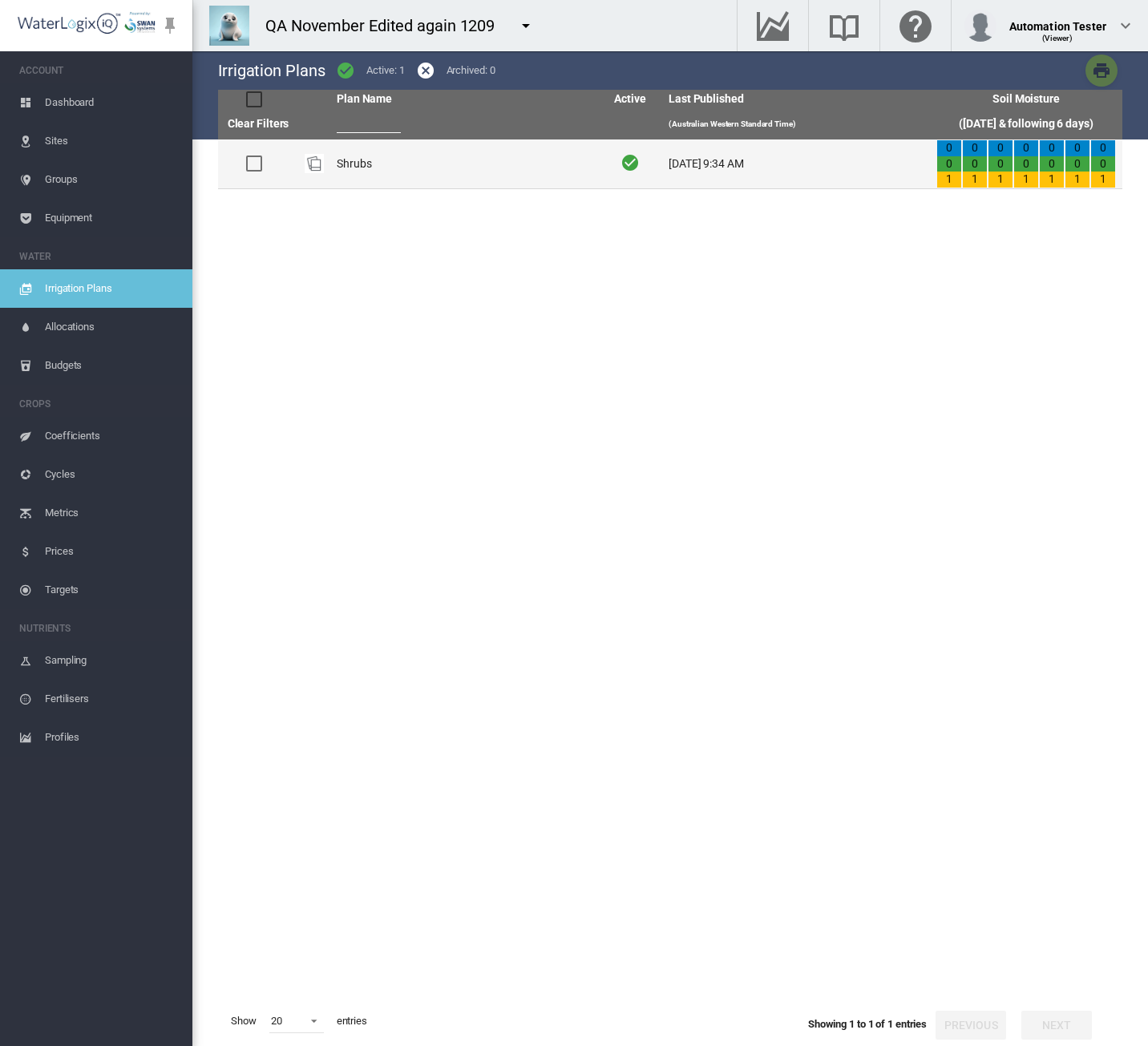
click at [536, 162] on td "Shrubs" at bounding box center [464, 164] width 267 height 49
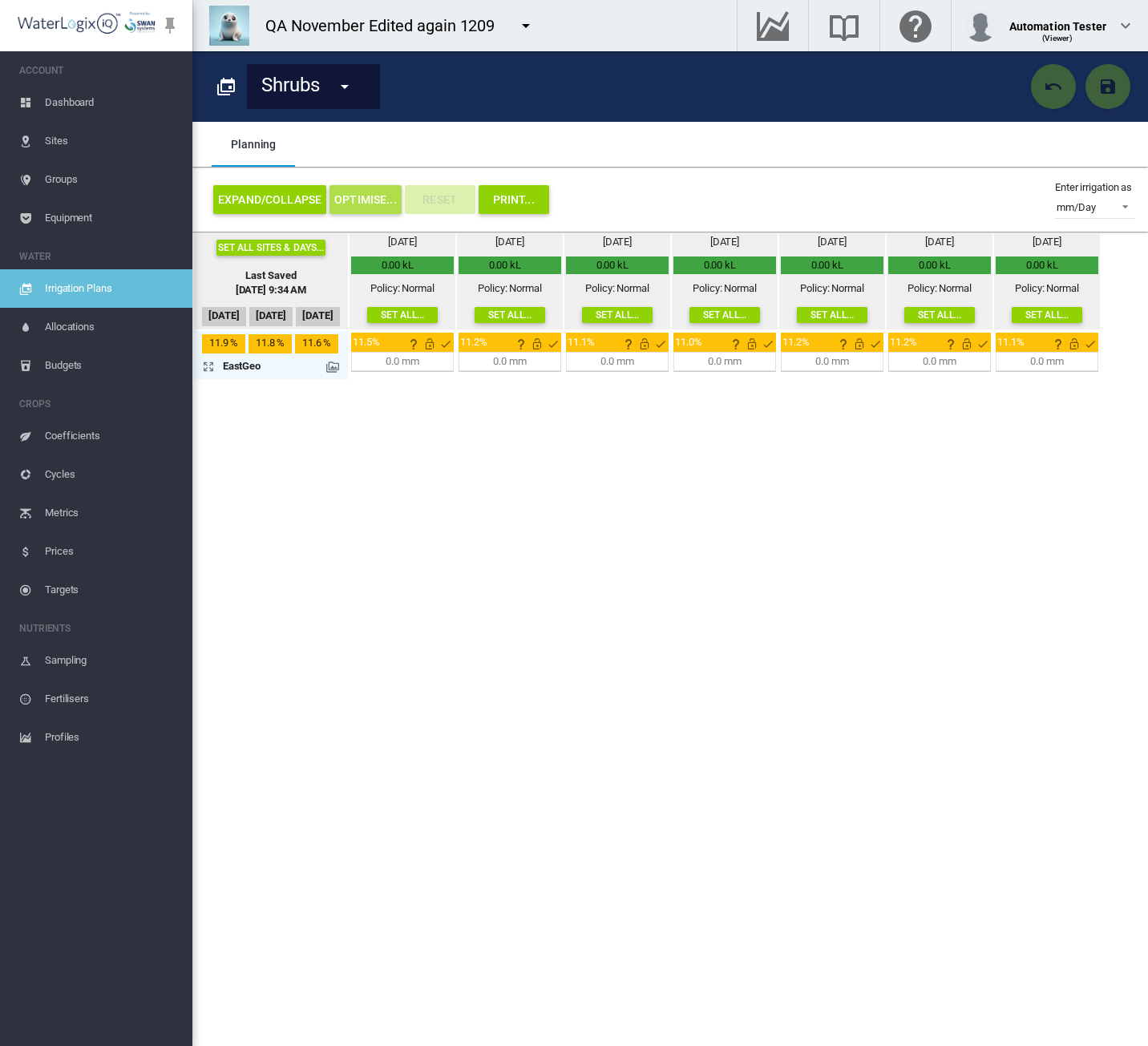
click at [364, 198] on button "OPTIMISE..." at bounding box center [365, 200] width 72 height 29
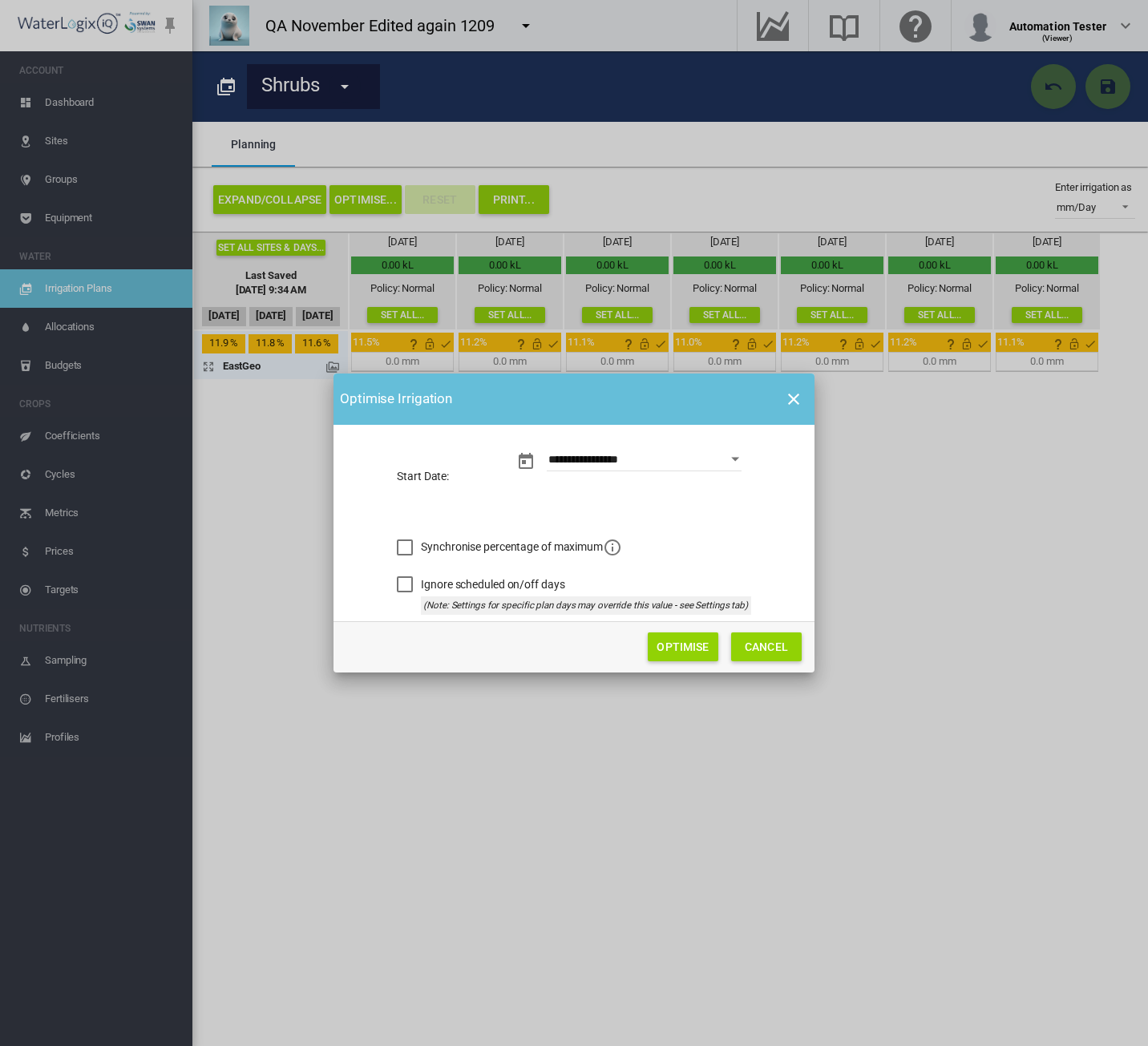
click at [672, 651] on button "Optimise" at bounding box center [683, 647] width 70 height 29
